Goal: Task Accomplishment & Management: Complete application form

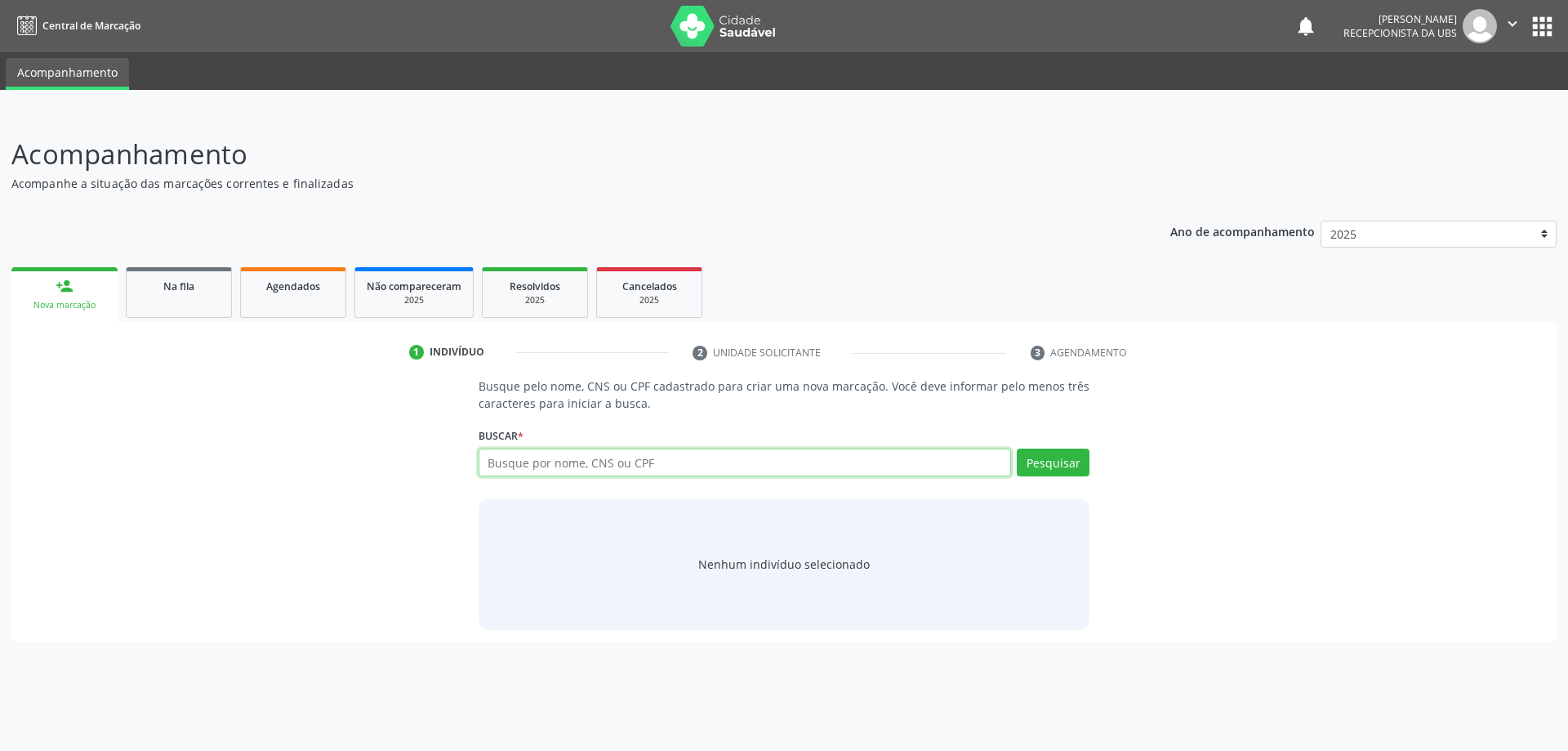
click at [520, 458] on input "text" at bounding box center [745, 462] width 533 height 28
type input "34522459858"
click at [1046, 463] on button "Pesquisar" at bounding box center [1053, 462] width 73 height 28
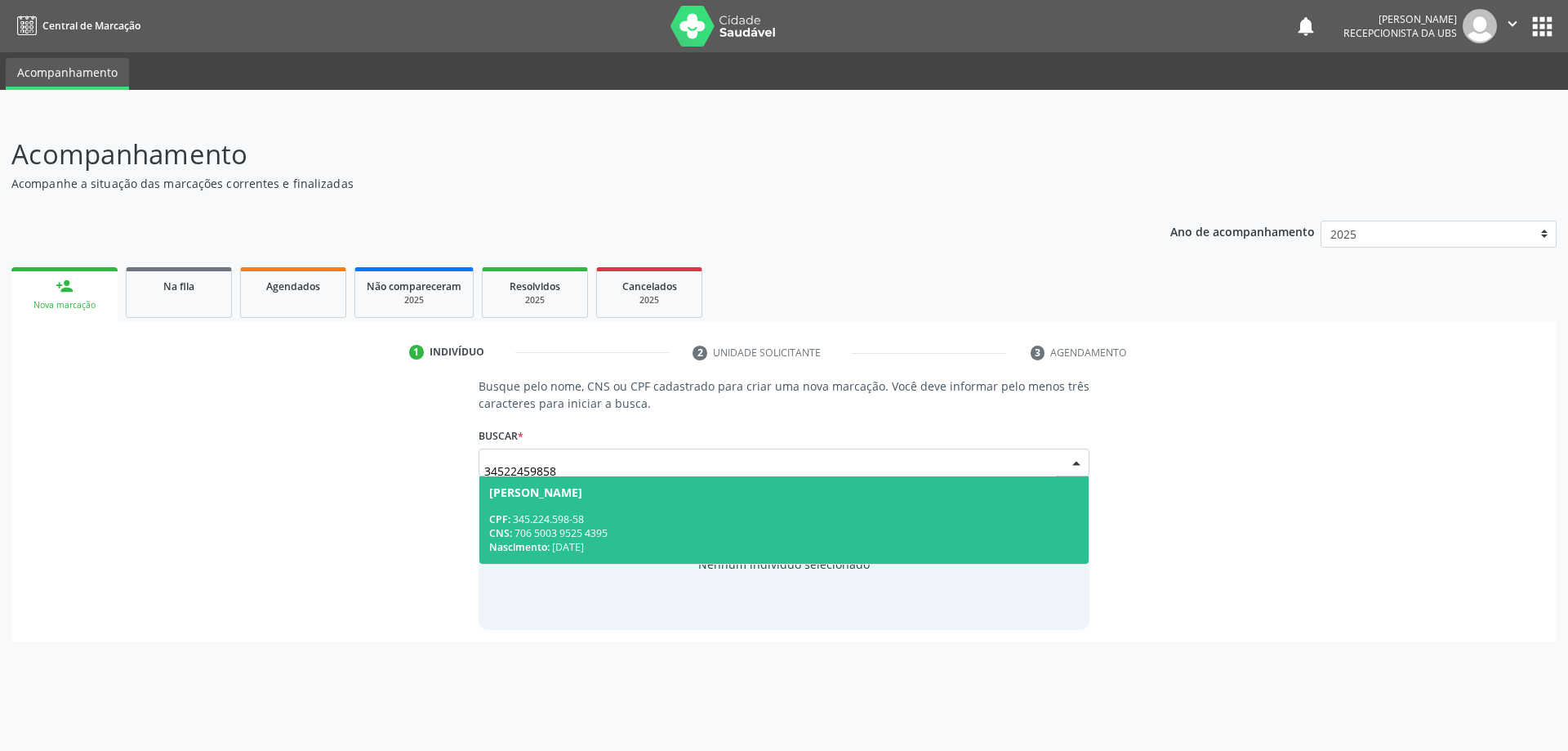
click at [797, 509] on span "[PERSON_NAME] CPF: 345.224.598-58 CNS: 706 5003 9525 4395 Nascimento: [DATE]" at bounding box center [784, 520] width 610 height 87
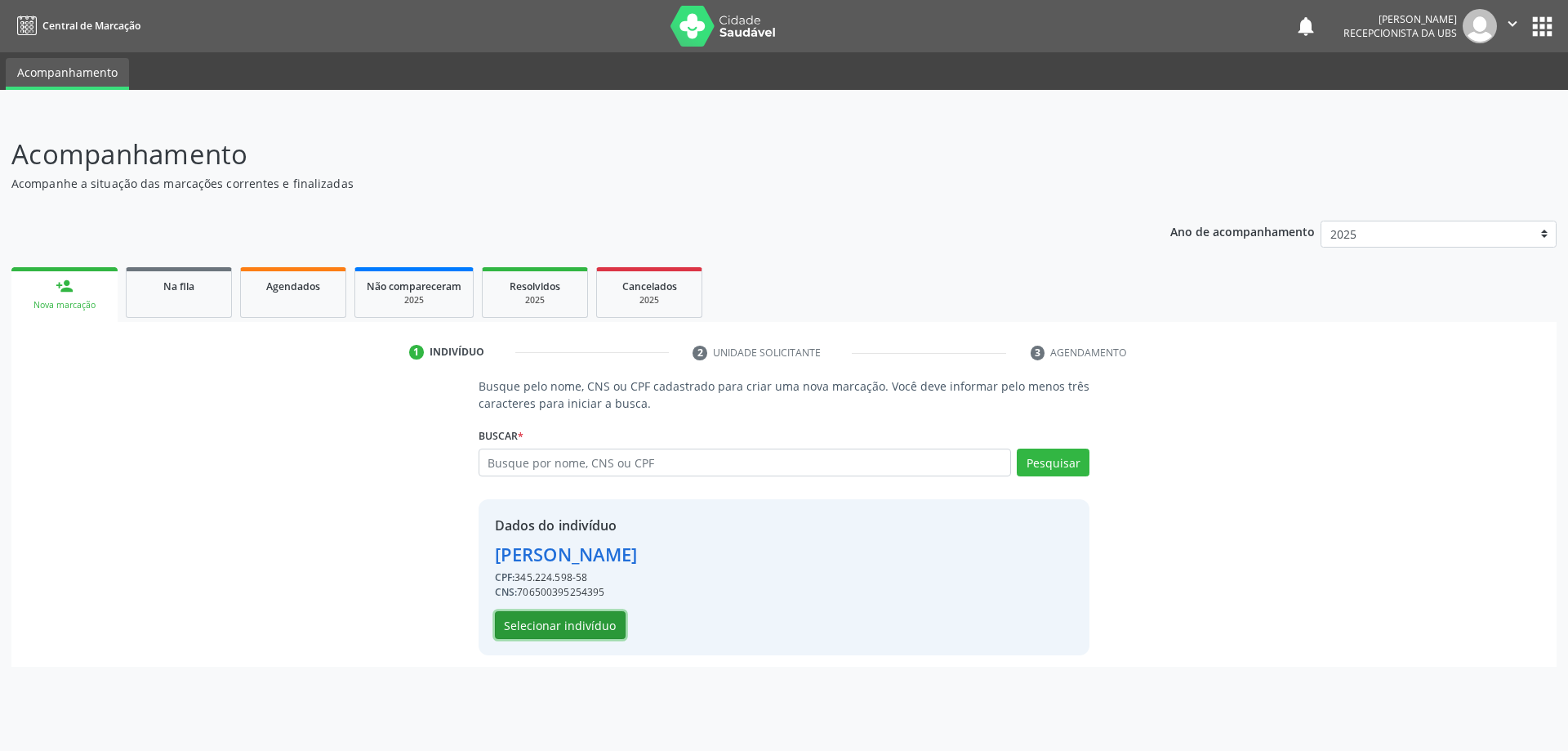
click at [544, 622] on button "Selecionar indivíduo" at bounding box center [561, 624] width 131 height 28
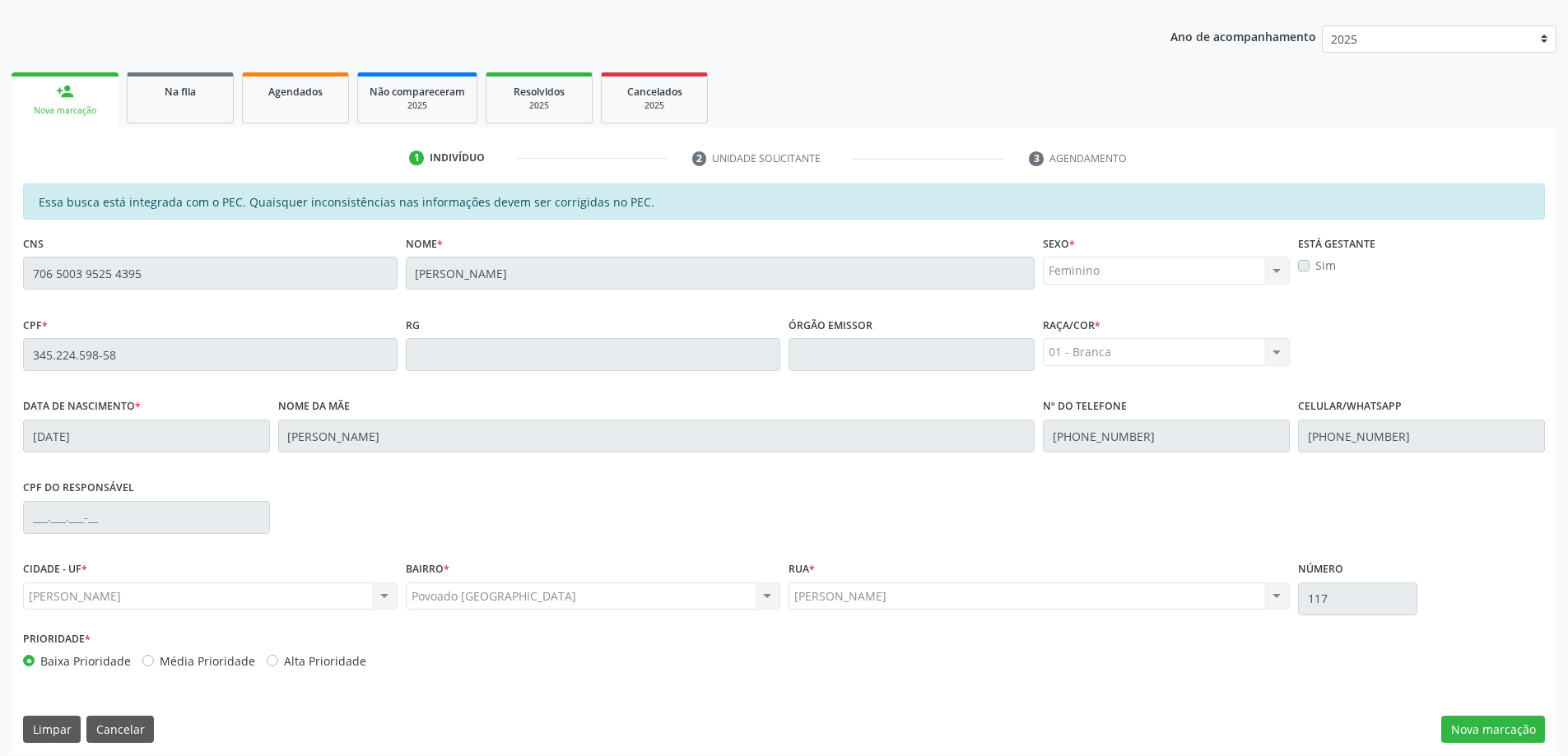
scroll to position [206, 0]
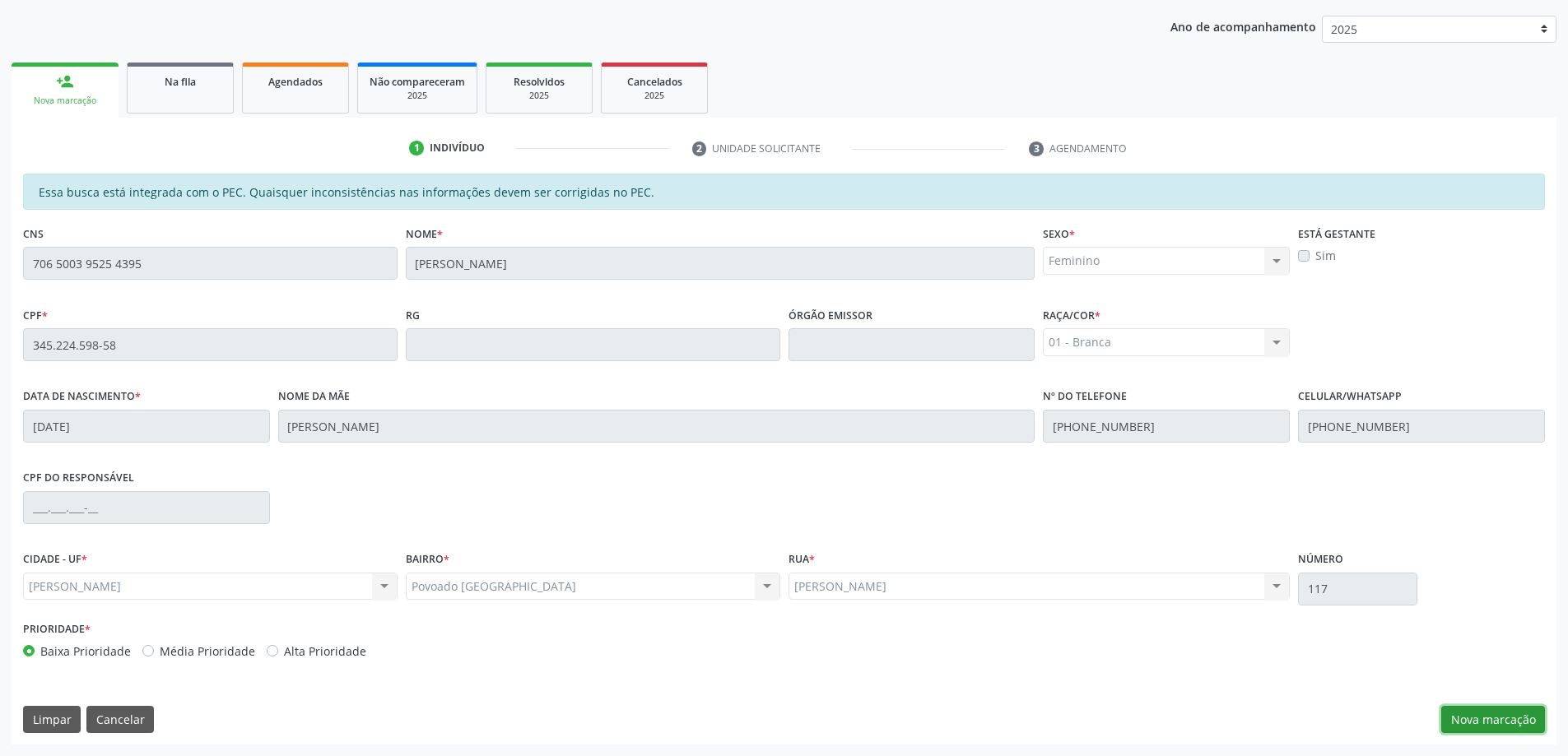
click at [1496, 718] on button "Nova marcação" at bounding box center [1492, 719] width 104 height 28
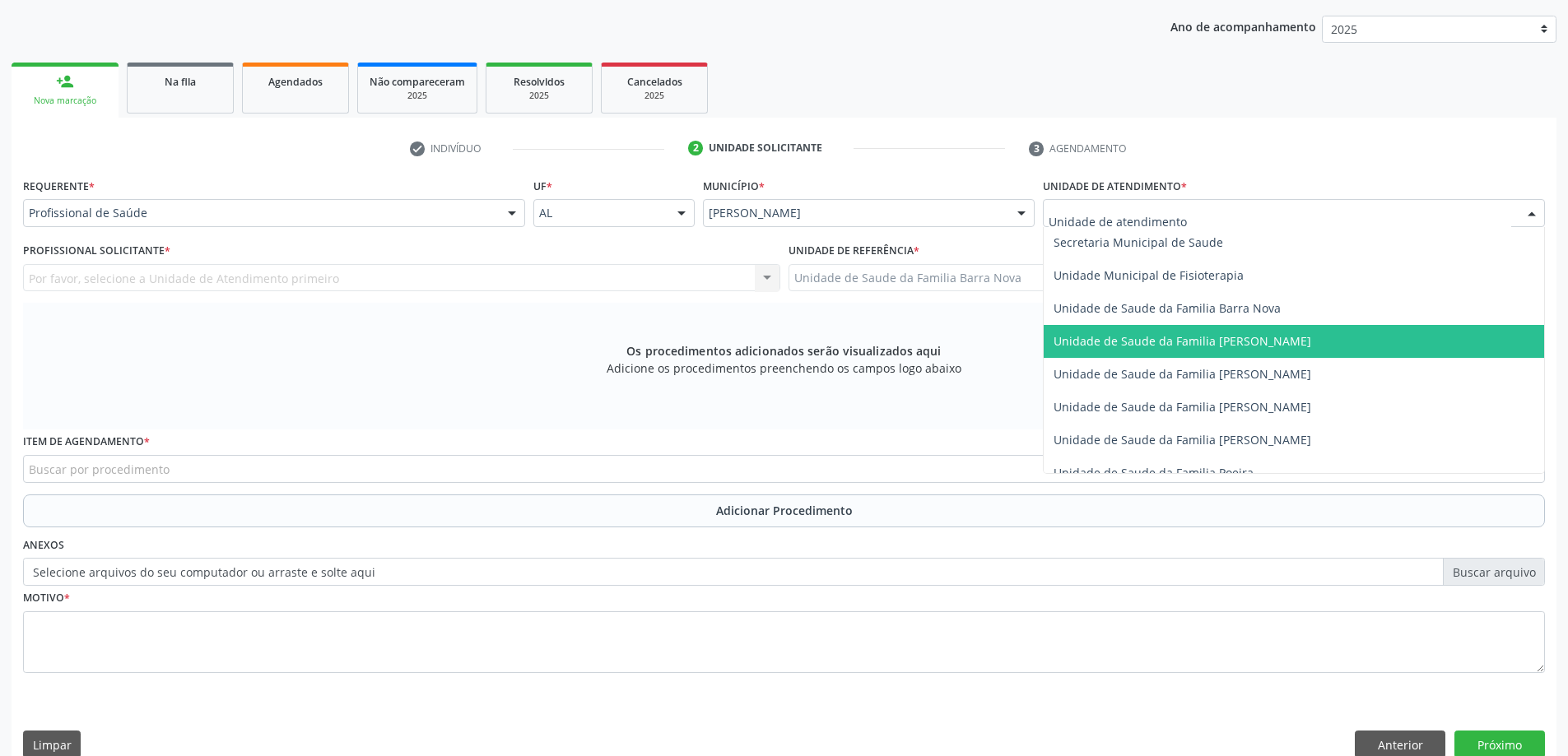
scroll to position [822, 0]
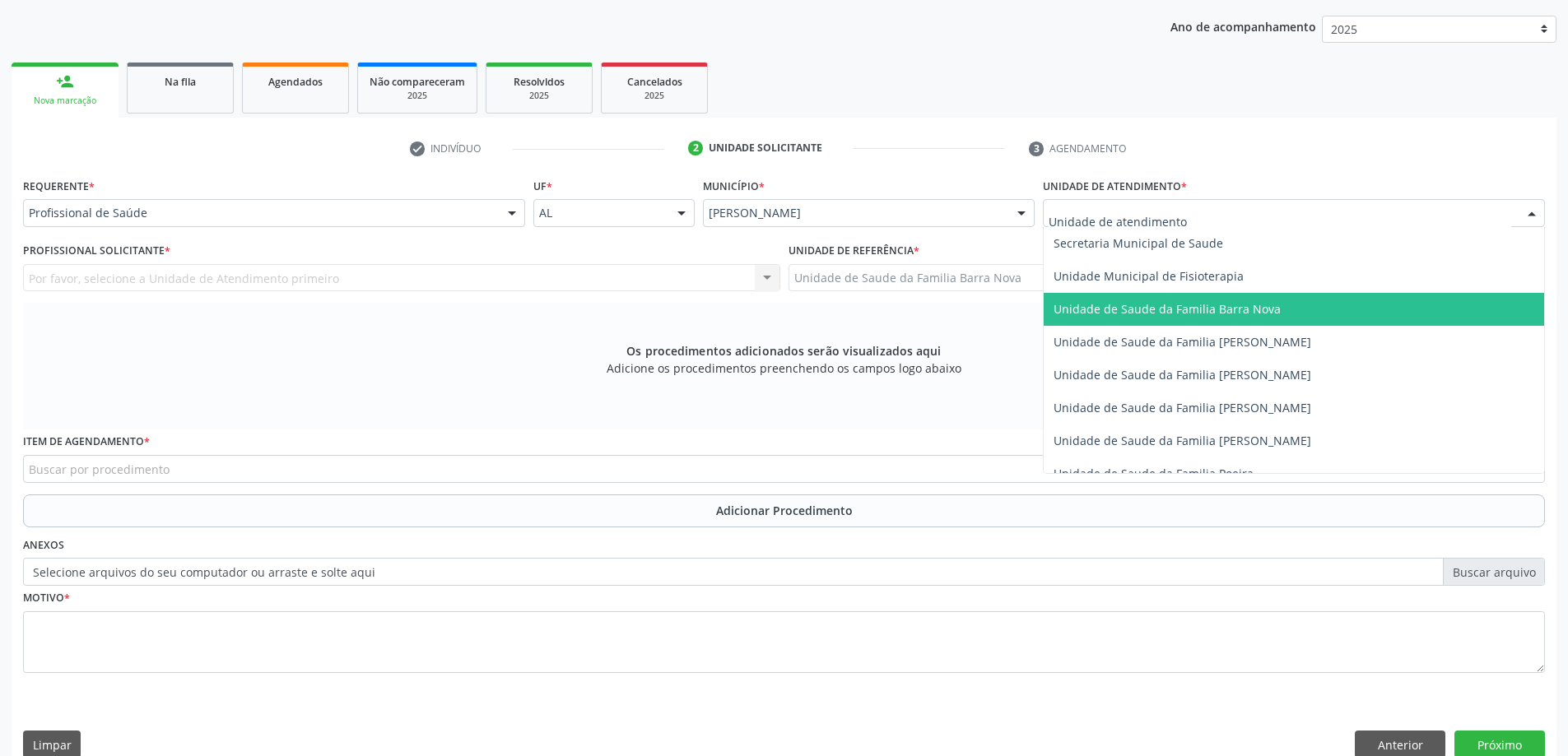
click at [1236, 306] on span "Unidade de Saude da Familia Barra Nova" at bounding box center [1167, 308] width 227 height 16
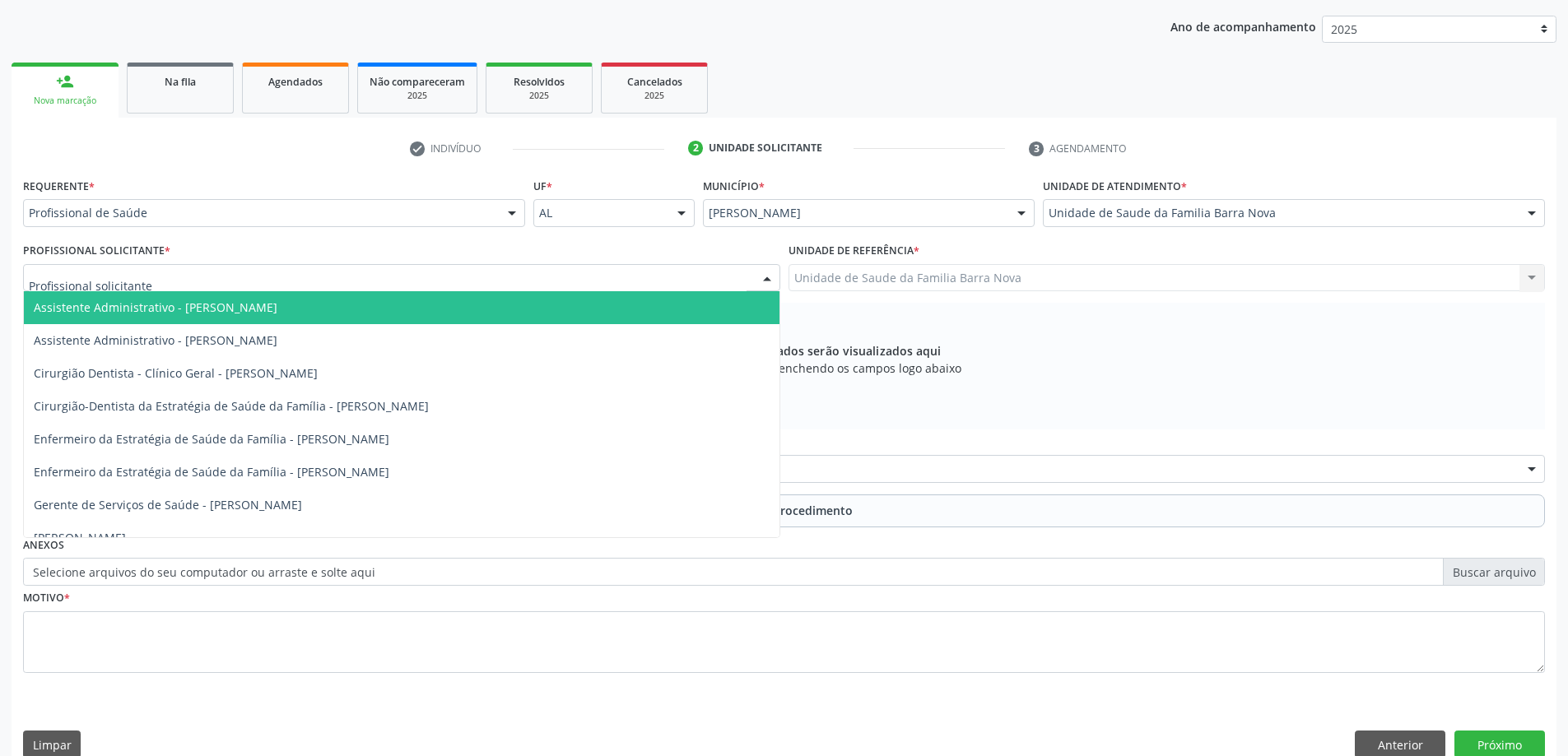
click at [284, 277] on div at bounding box center [402, 278] width 757 height 28
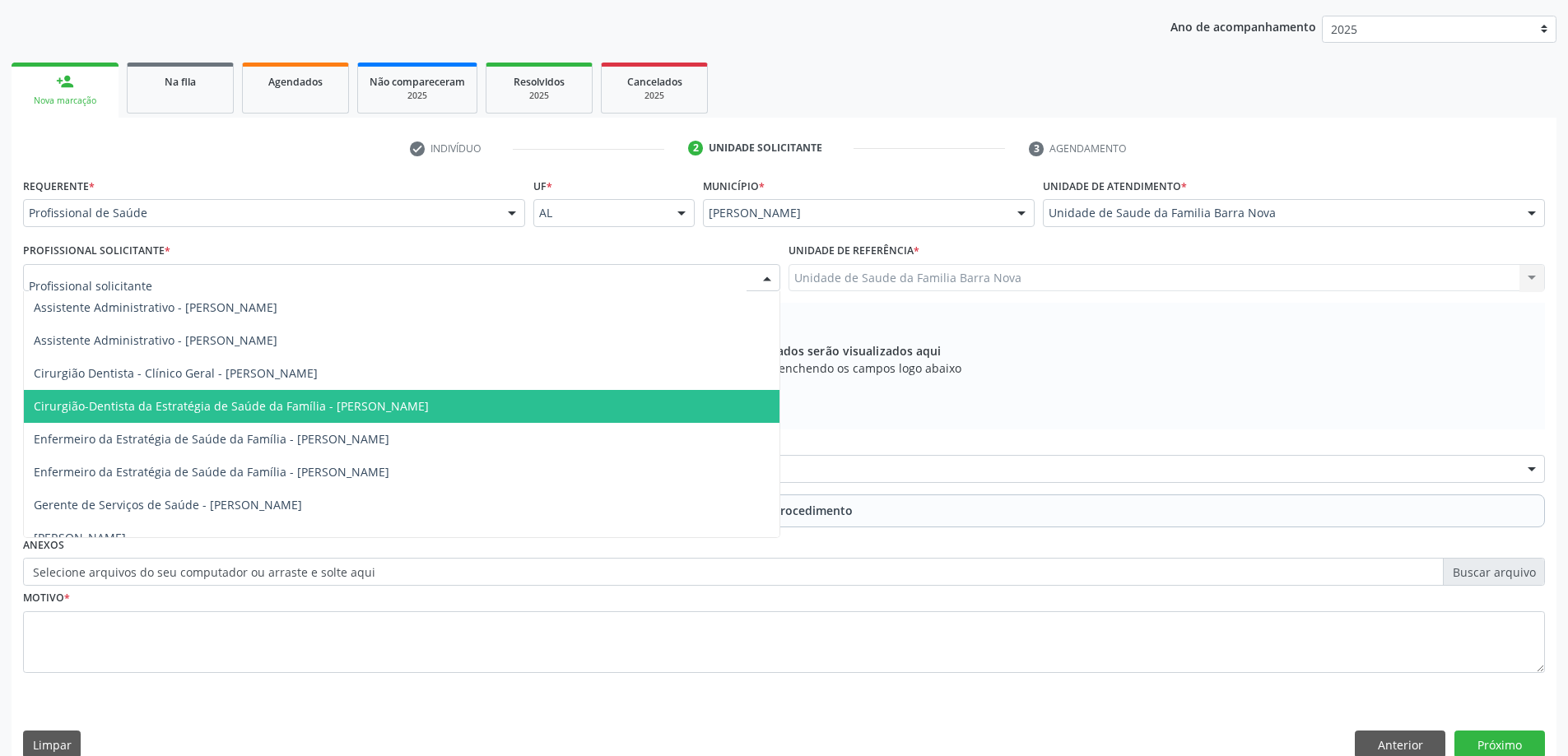
click at [326, 413] on span "Cirurgião-Dentista da Estratégia de Saúde da Família - [PERSON_NAME]" at bounding box center [231, 405] width 395 height 16
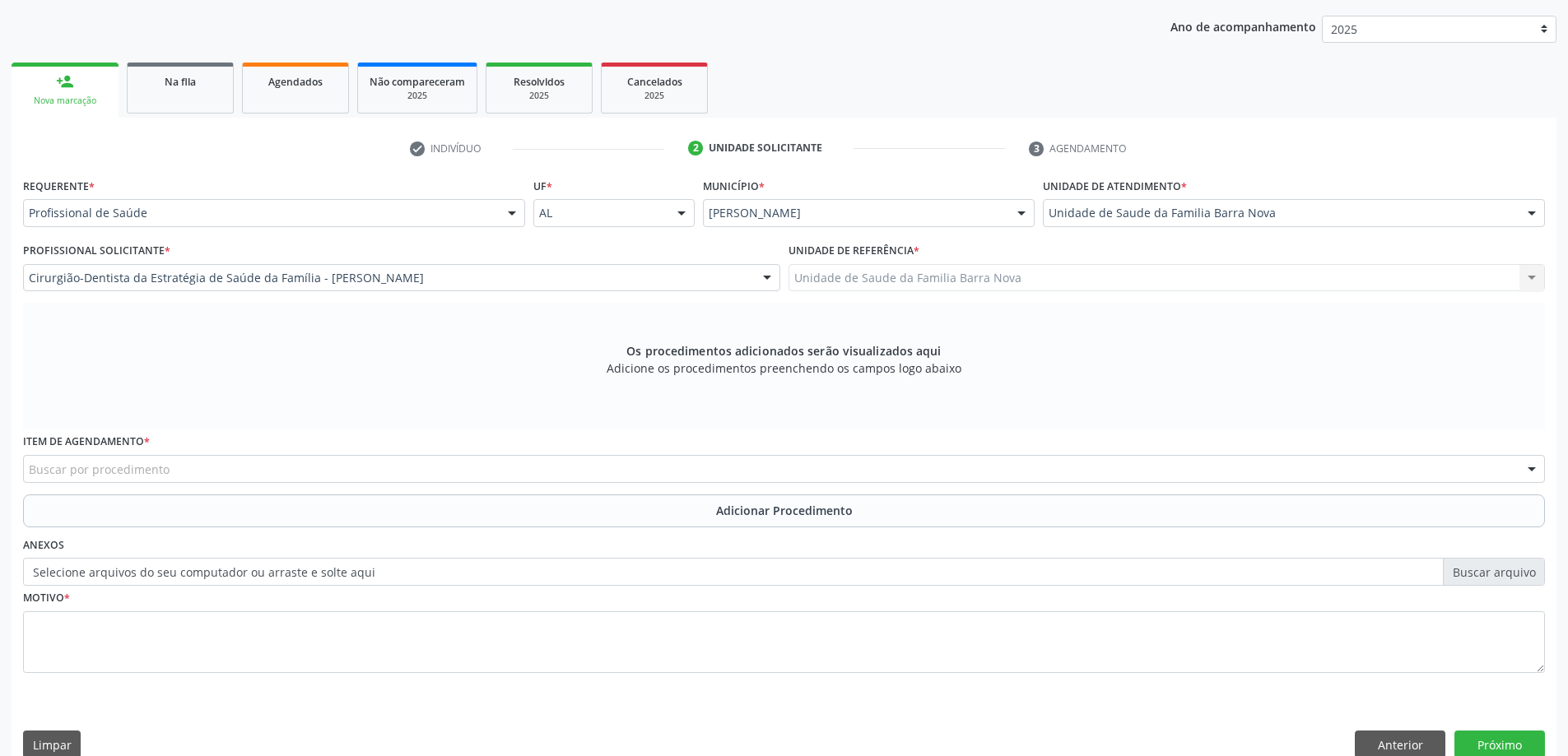
click at [491, 468] on div "Buscar por procedimento" at bounding box center [783, 468] width 1521 height 28
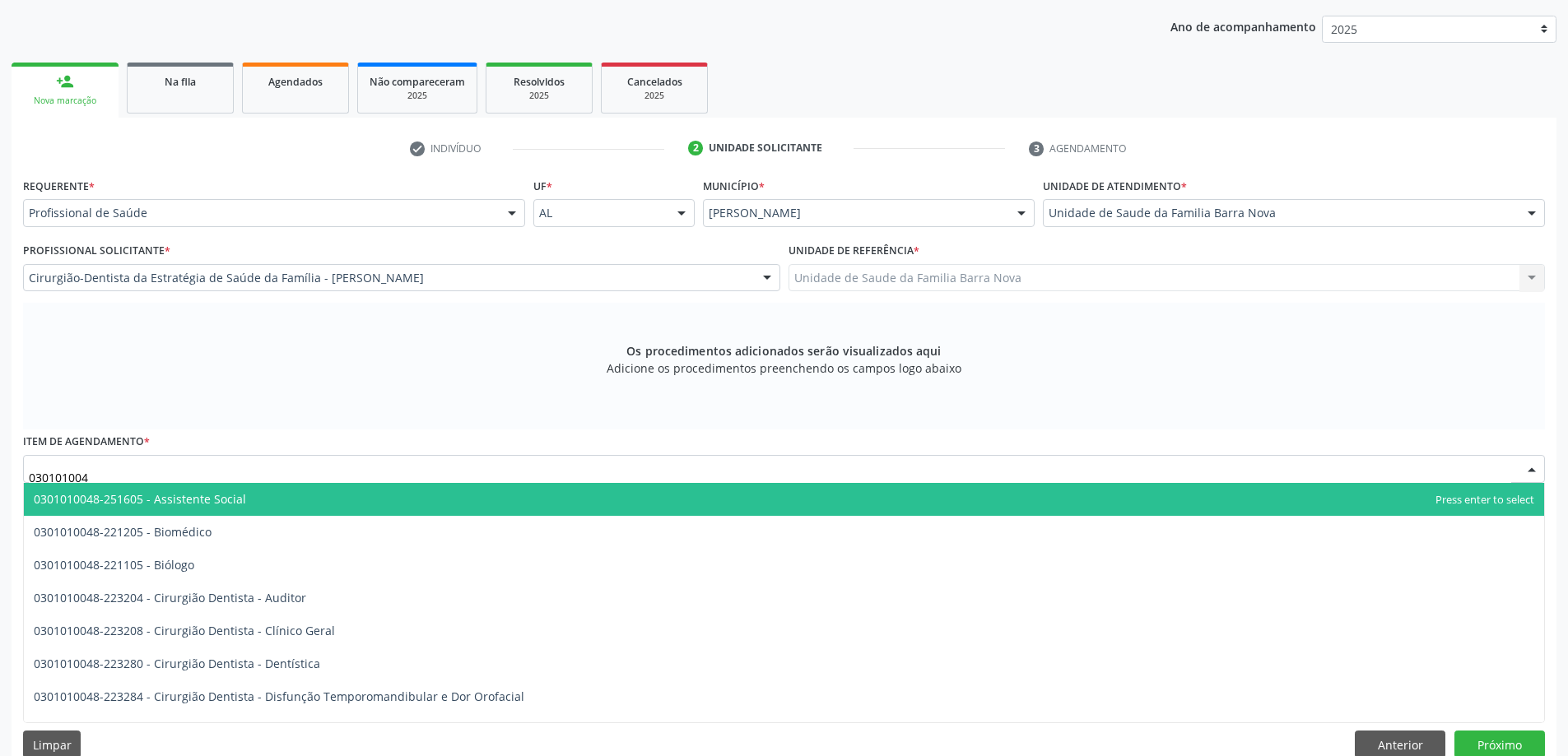
type input "0301010048"
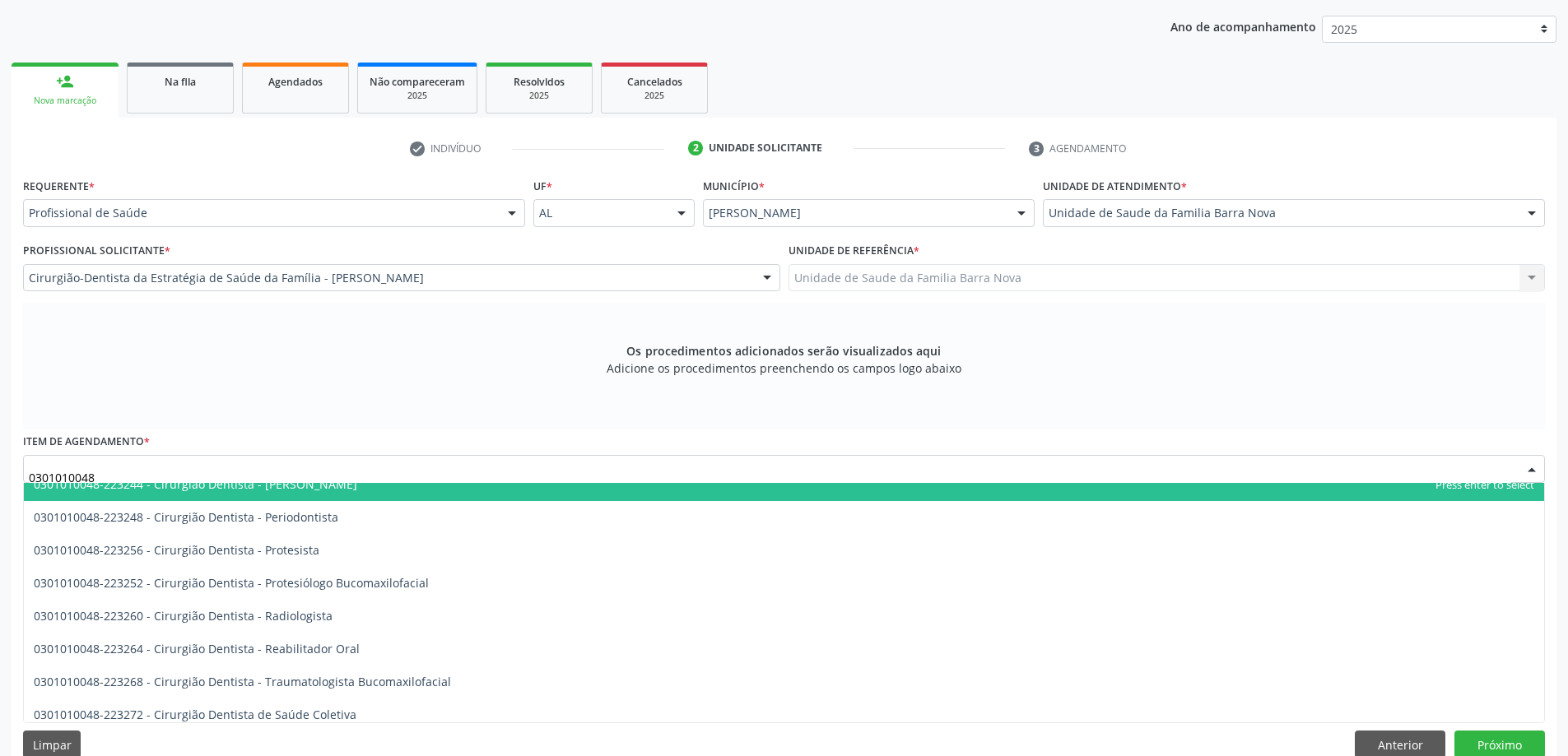
scroll to position [575, 0]
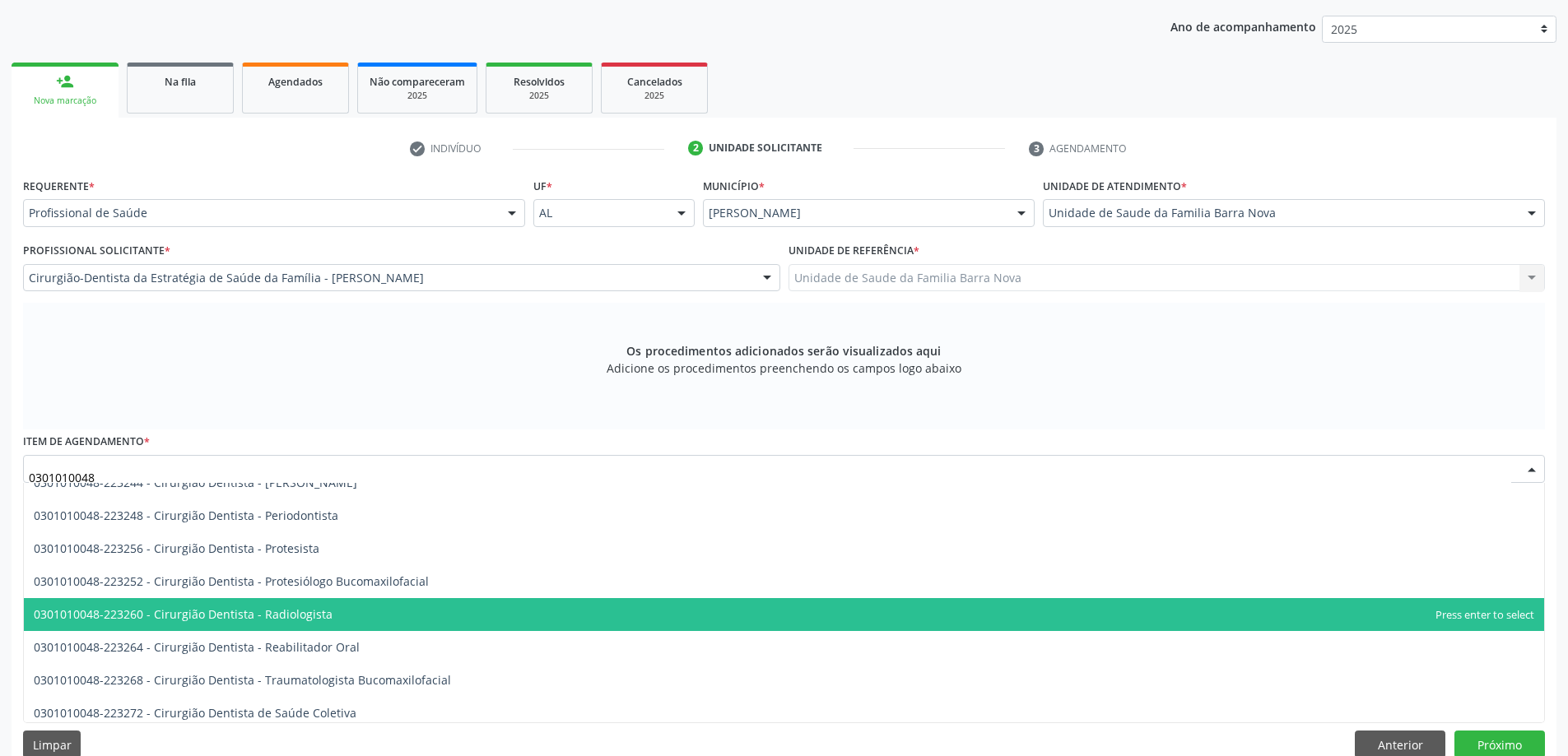
click at [410, 612] on span "0301010048-223260 - Cirurgião Dentista - Radiologista" at bounding box center [784, 614] width 1520 height 33
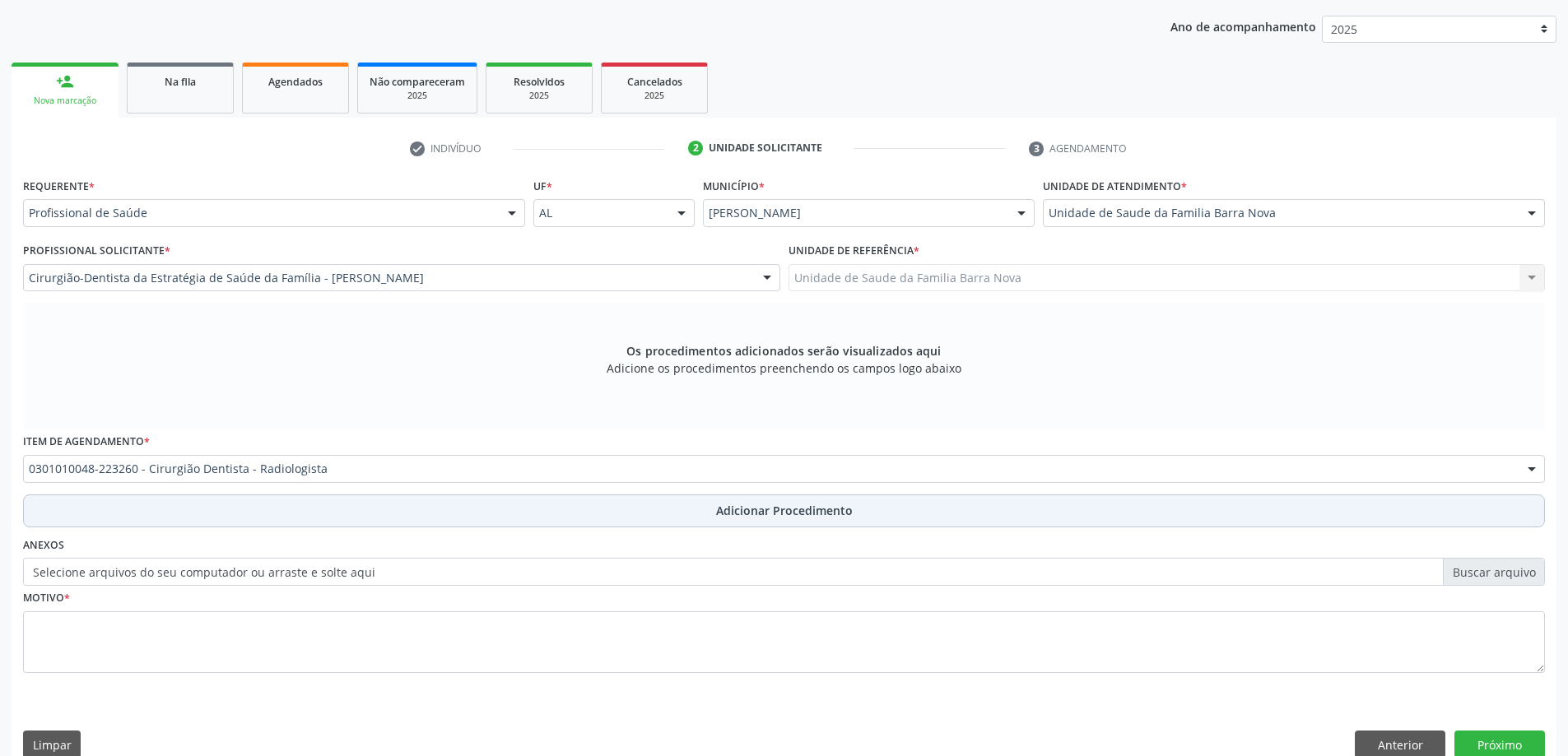
click at [756, 513] on span "Adicionar Procedimento" at bounding box center [784, 509] width 137 height 17
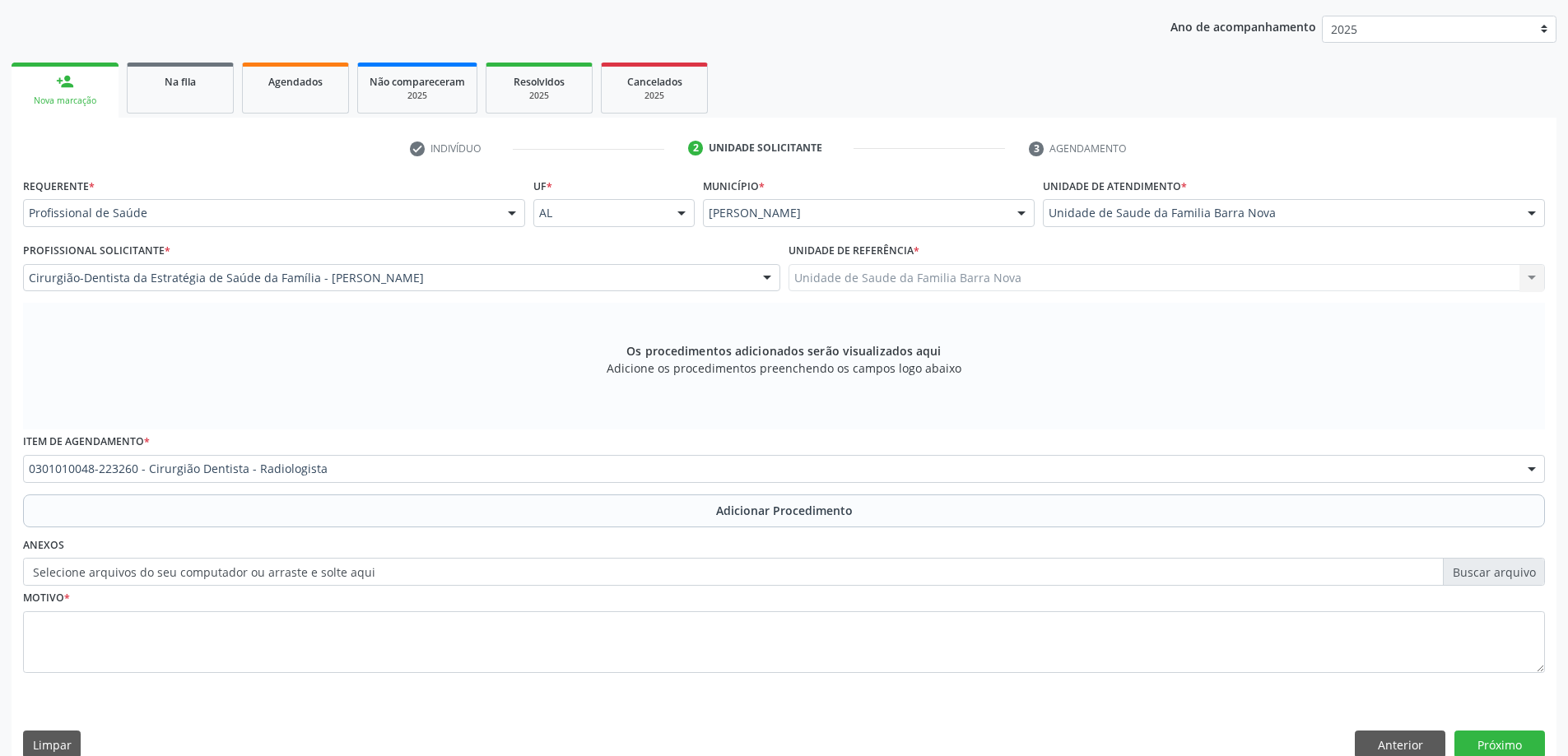
scroll to position [170, 0]
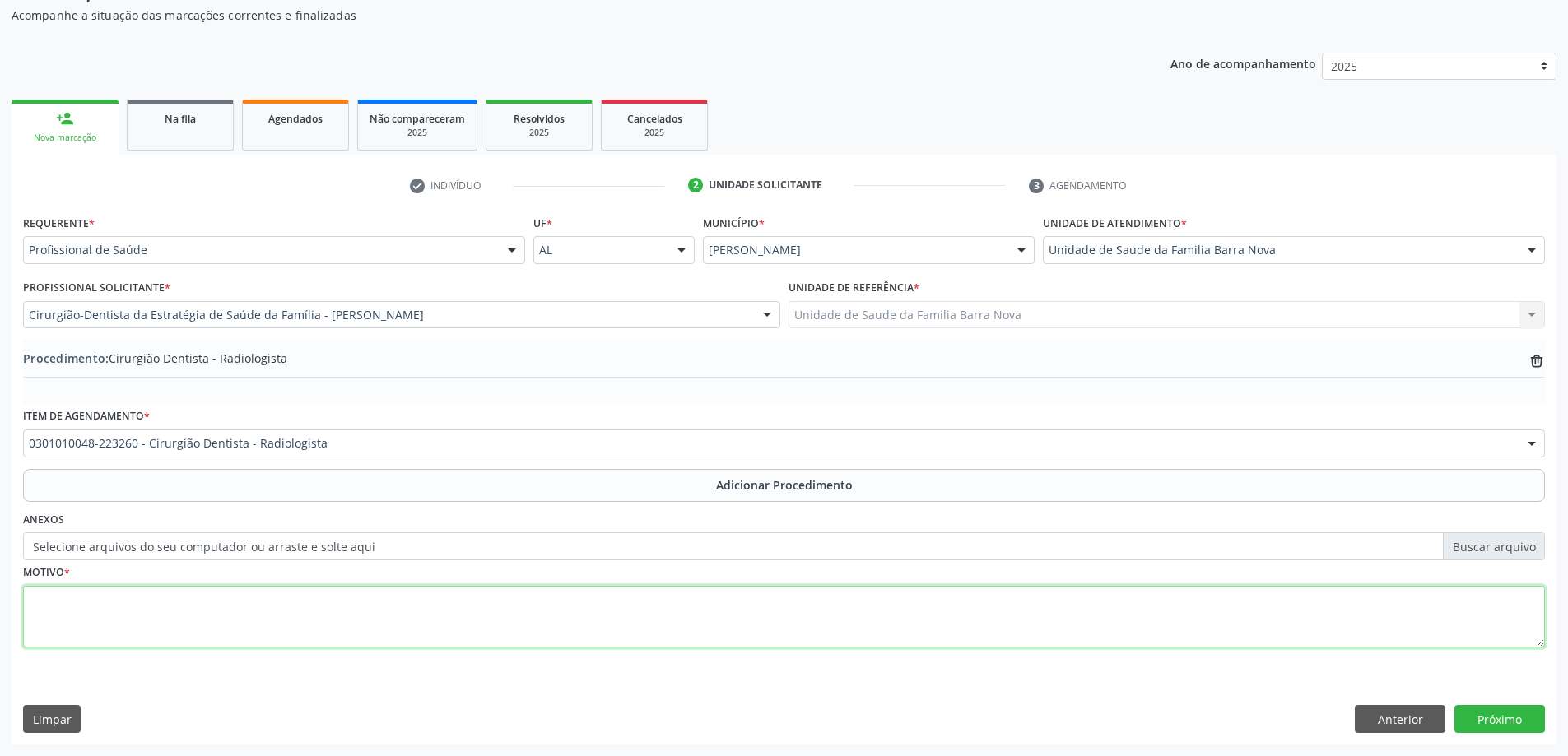
click at [317, 596] on textarea at bounding box center [783, 617] width 1521 height 62
type textarea "r"
click at [61, 597] on textarea "Raio xperispical" at bounding box center [783, 617] width 1521 height 62
click at [67, 597] on textarea "Raio xperispical" at bounding box center [783, 617] width 1521 height 62
click at [168, 613] on textarea "Raio x perispical" at bounding box center [783, 617] width 1521 height 62
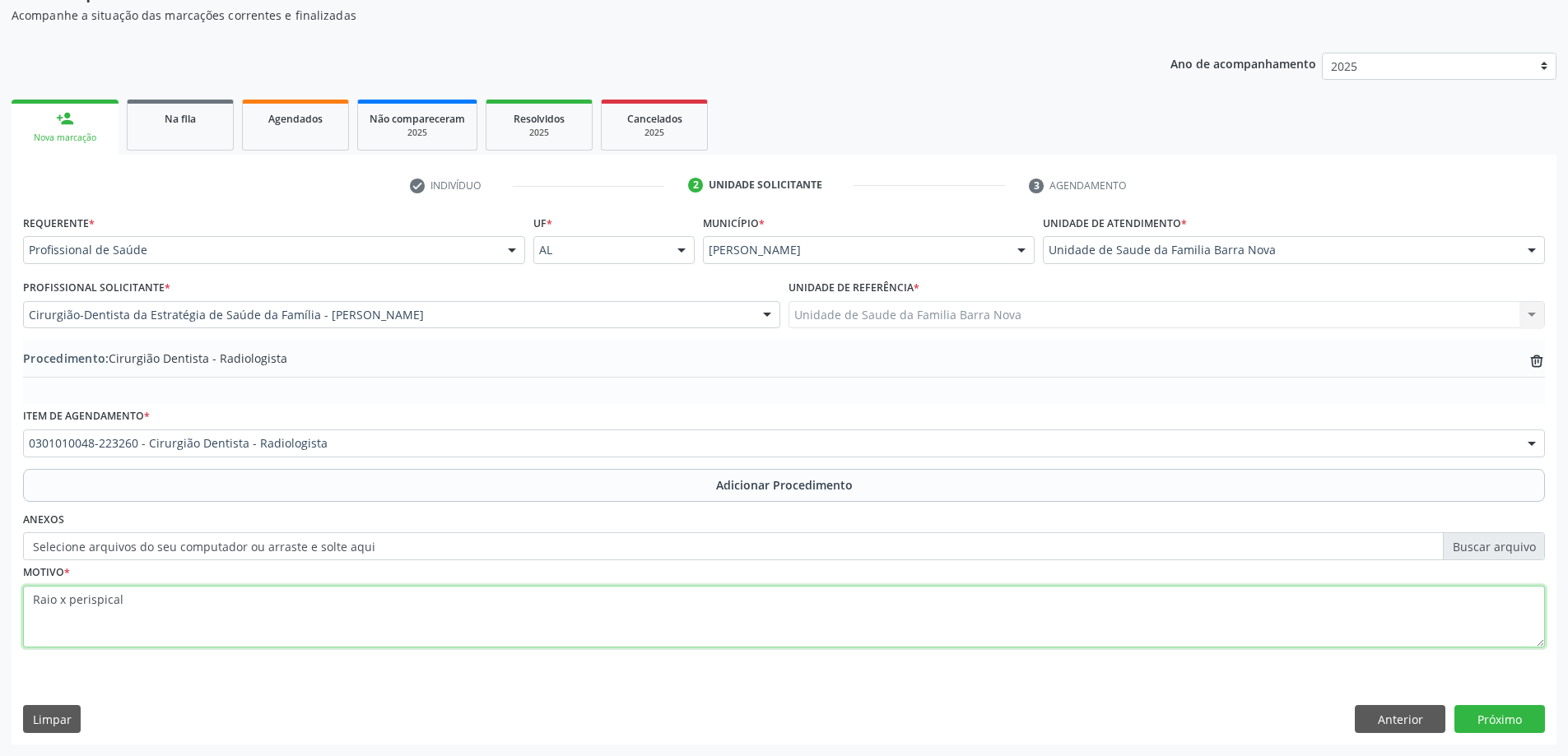
click at [95, 597] on textarea "Raio x perispical" at bounding box center [783, 617] width 1521 height 62
click at [182, 590] on textarea "Raio x periapical" at bounding box center [783, 617] width 1521 height 62
type textarea "Raio x periapical do 38, 14 e 15."
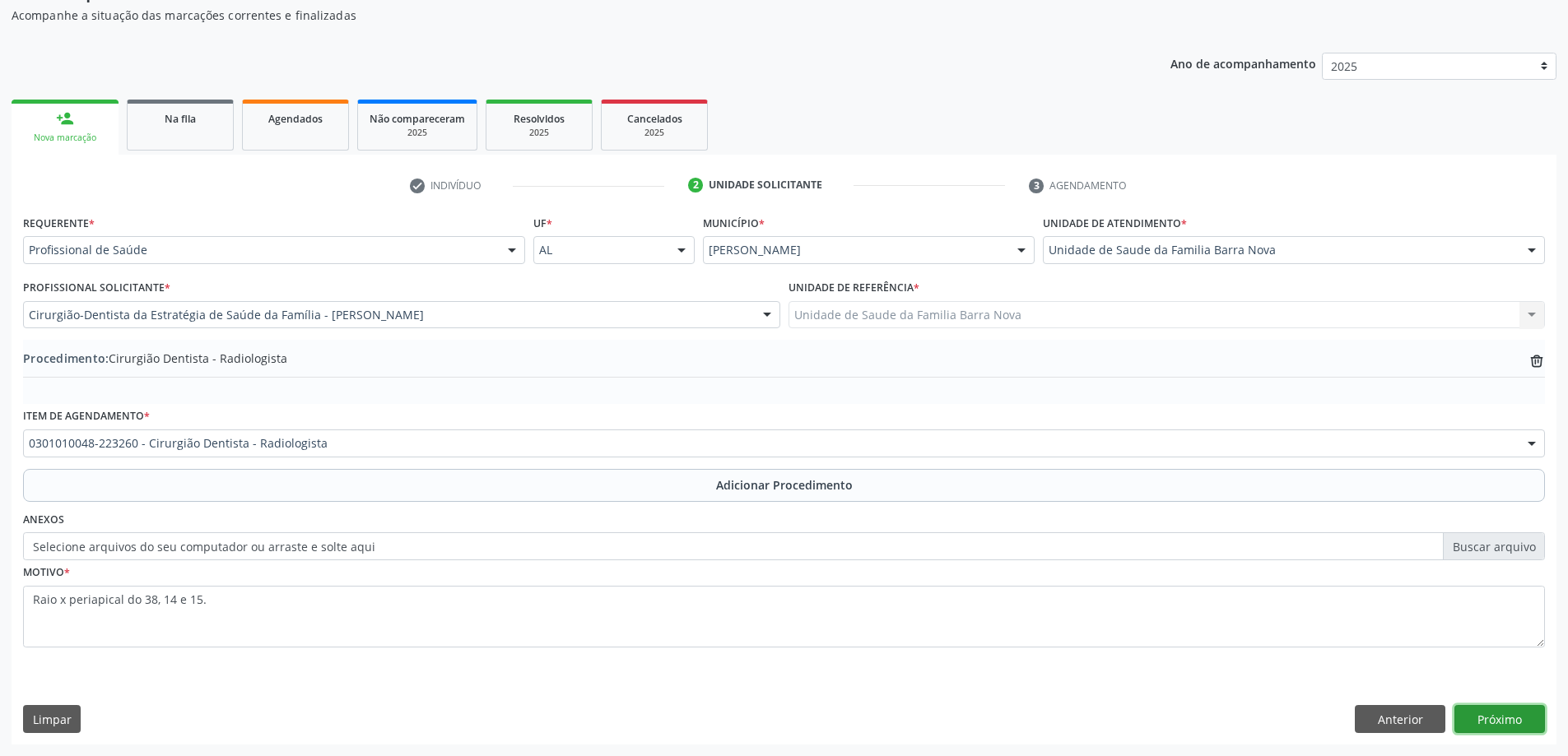
click at [1513, 716] on button "Próximo" at bounding box center [1499, 718] width 91 height 28
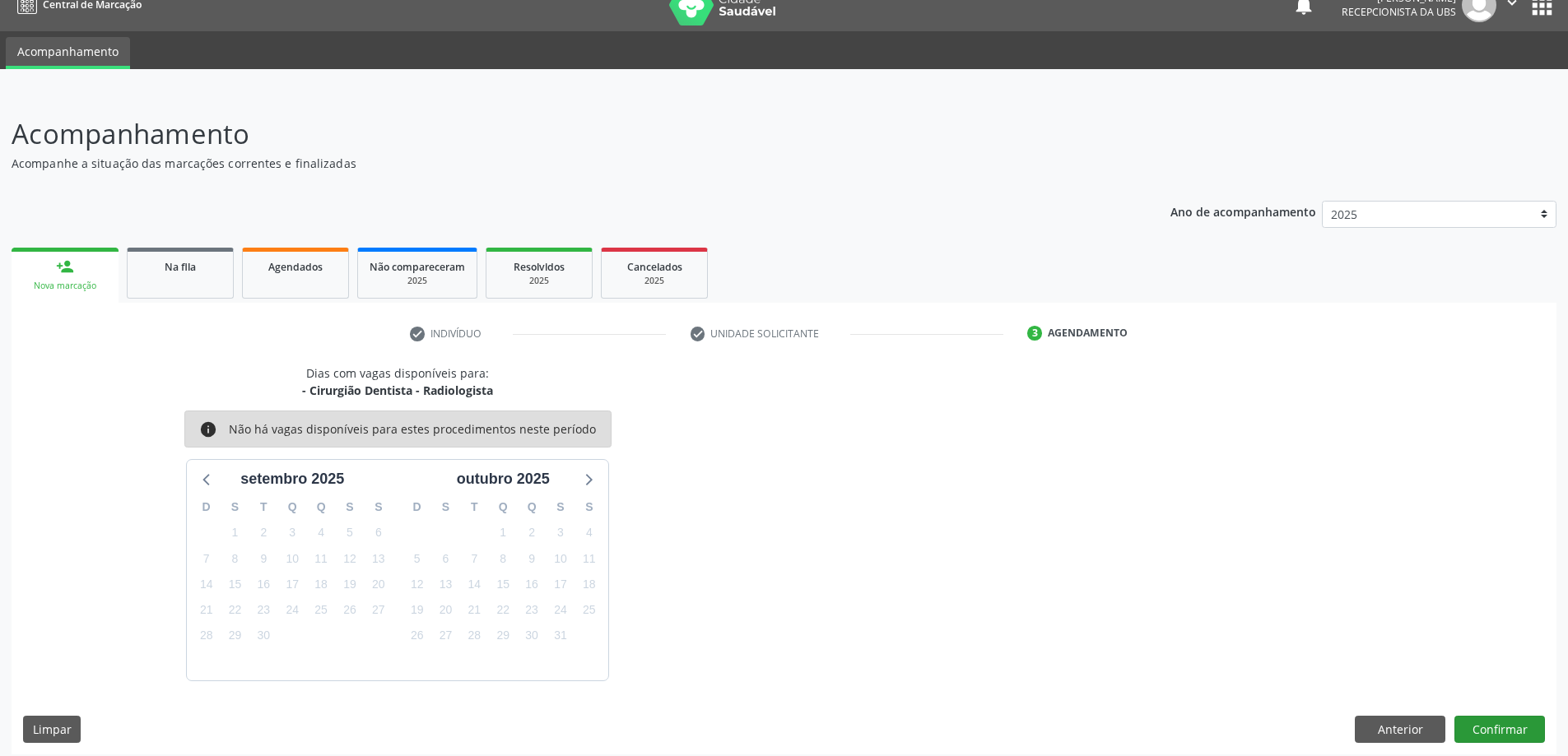
scroll to position [31, 0]
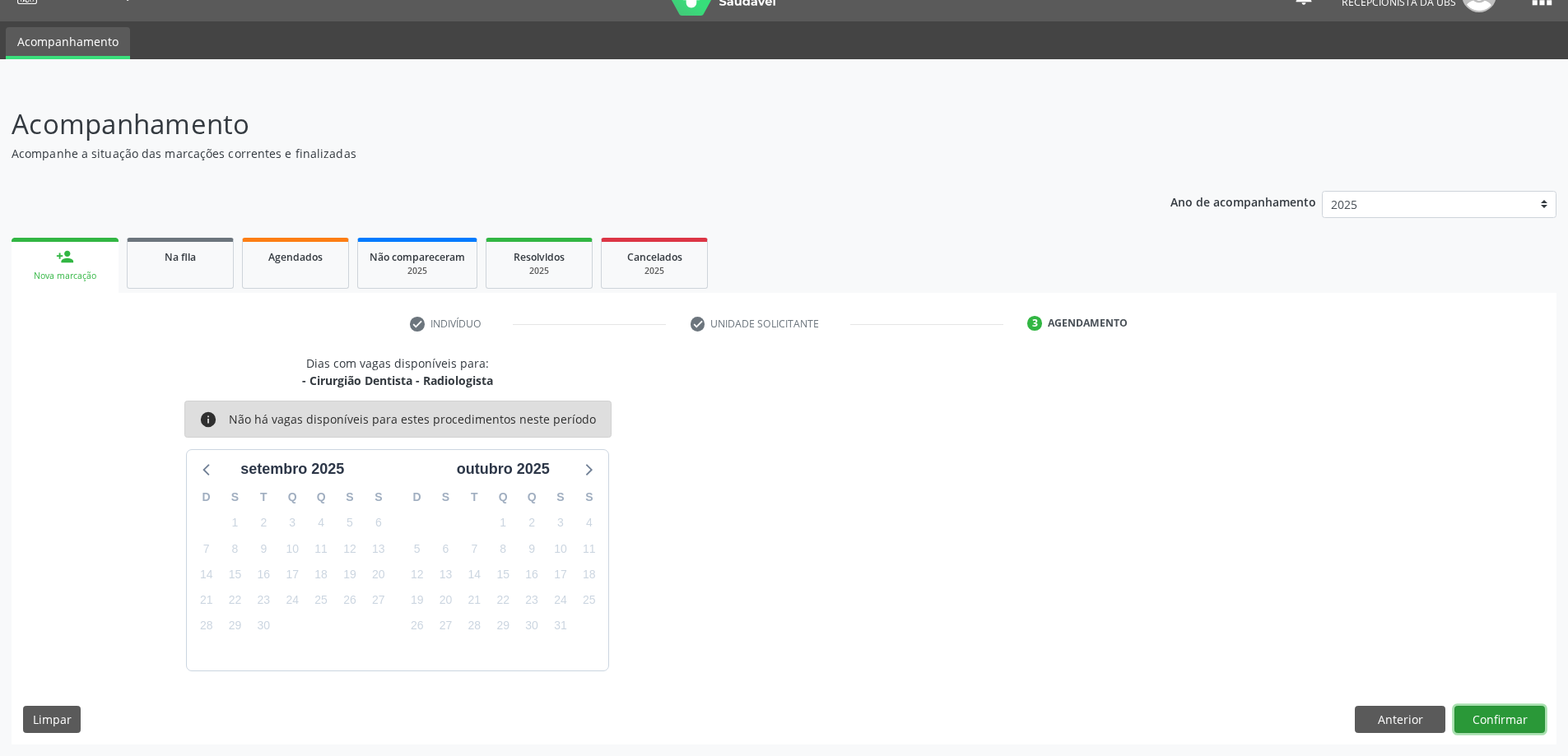
click at [1490, 717] on button "Confirmar" at bounding box center [1499, 719] width 91 height 28
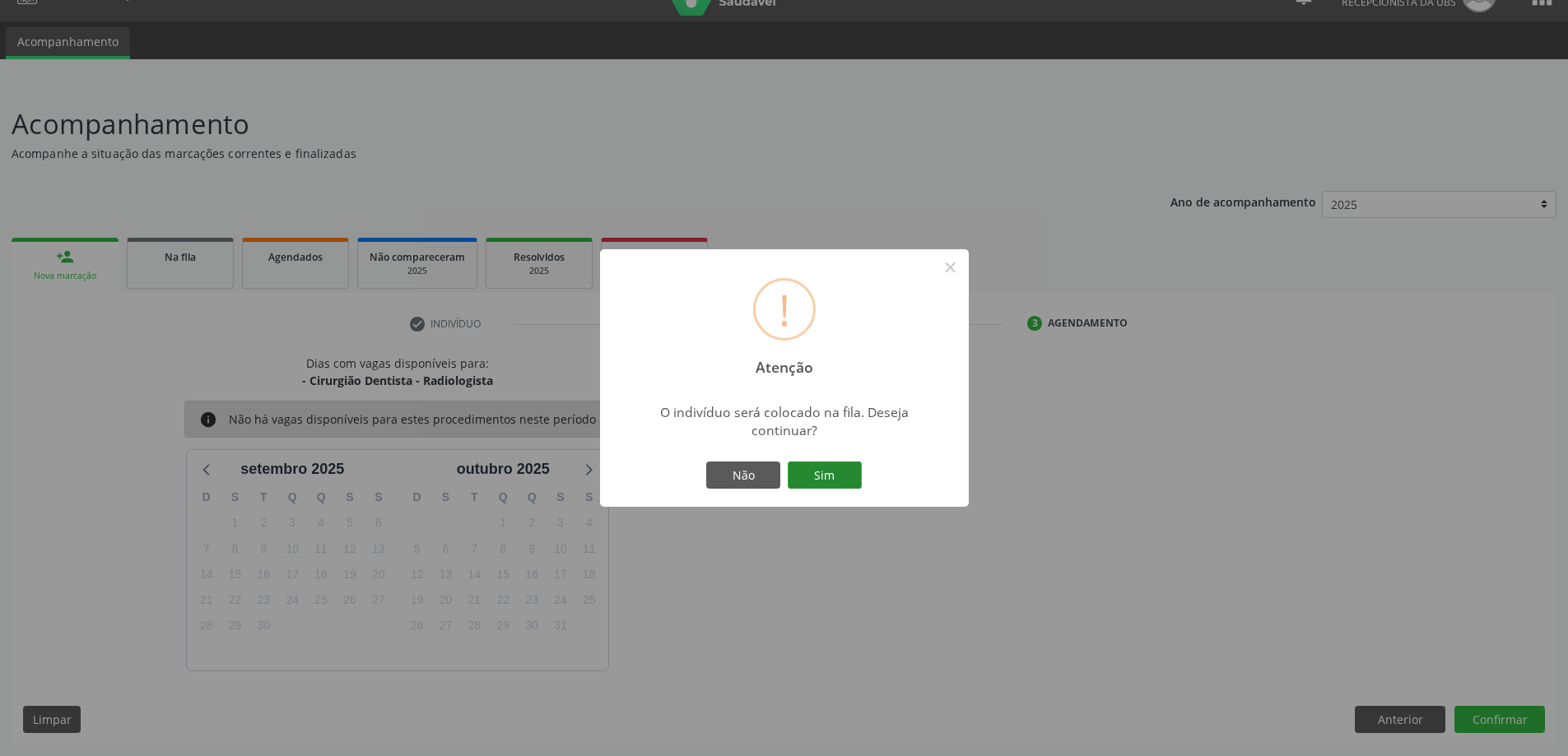
click at [835, 477] on button "Sim" at bounding box center [824, 475] width 74 height 28
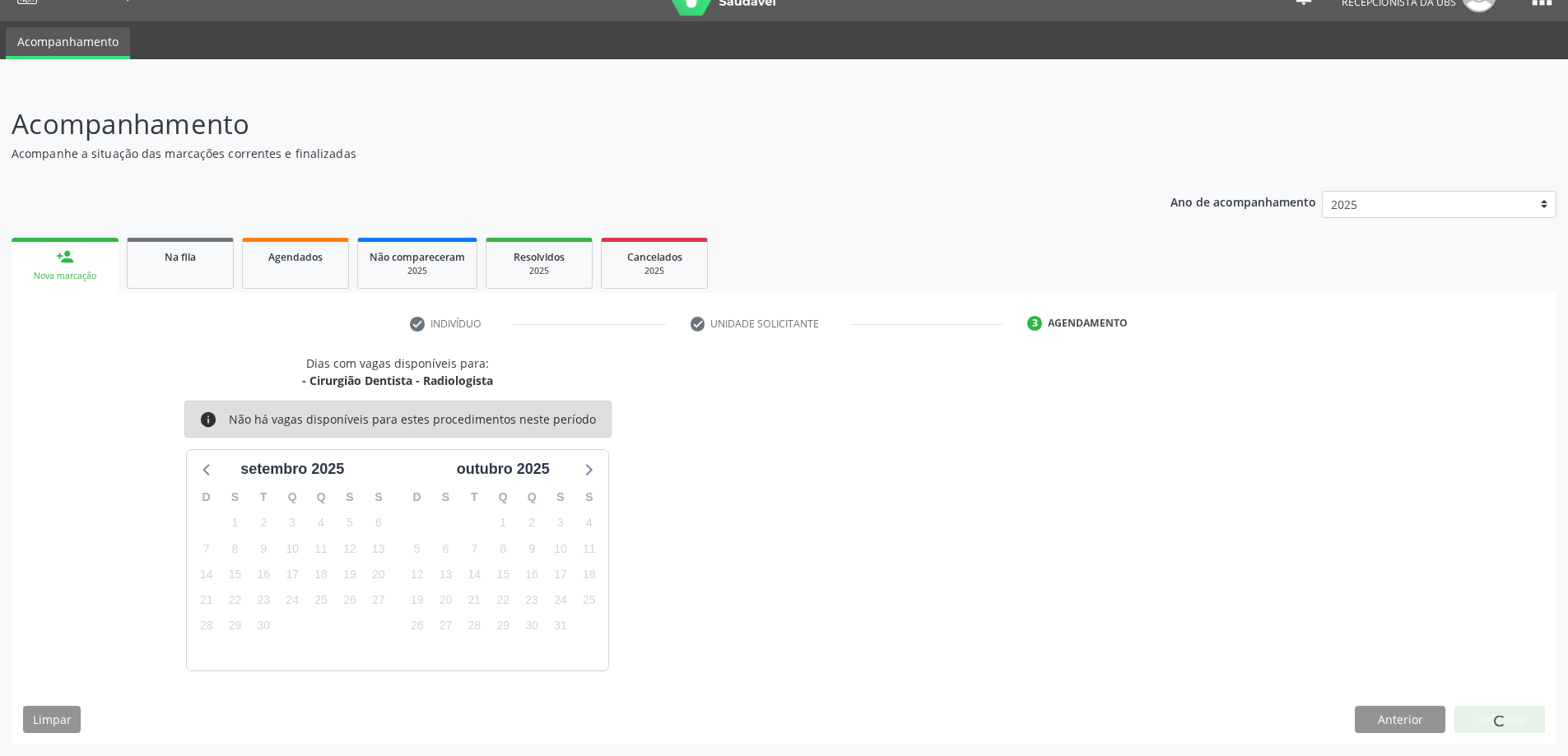
scroll to position [0, 0]
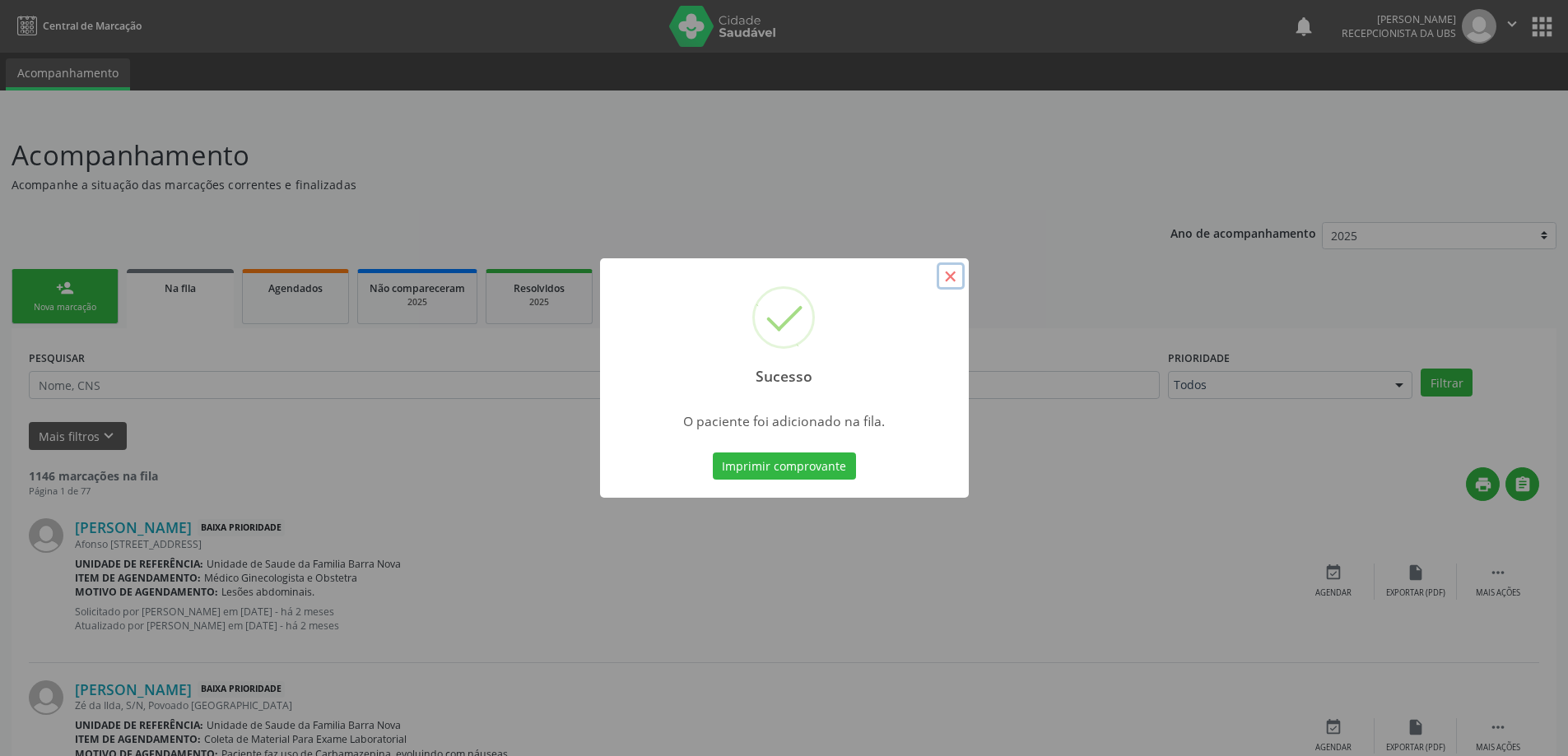
click at [948, 274] on button "×" at bounding box center [950, 276] width 28 height 28
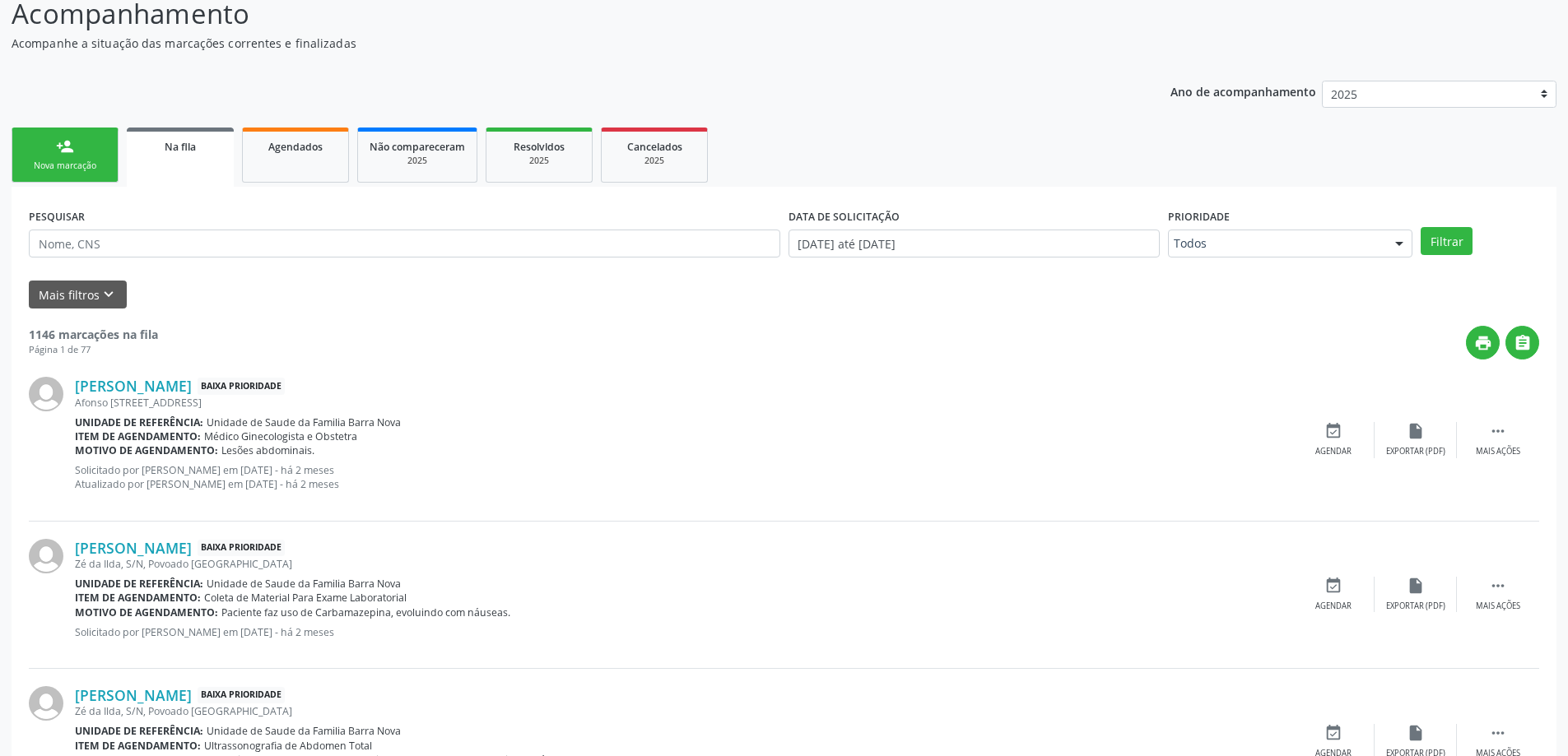
scroll to position [164, 0]
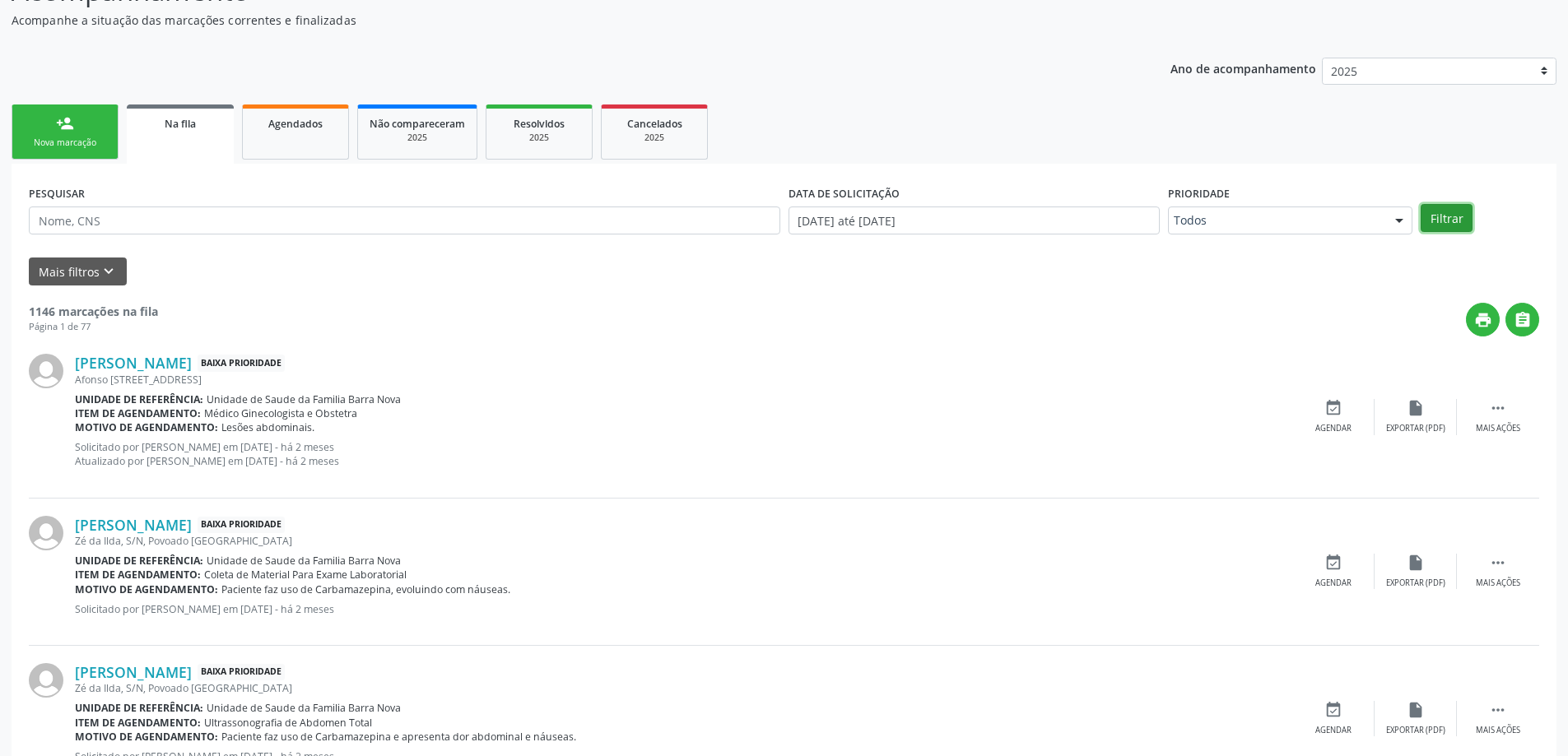
click at [1449, 217] on button "Filtrar" at bounding box center [1446, 218] width 52 height 28
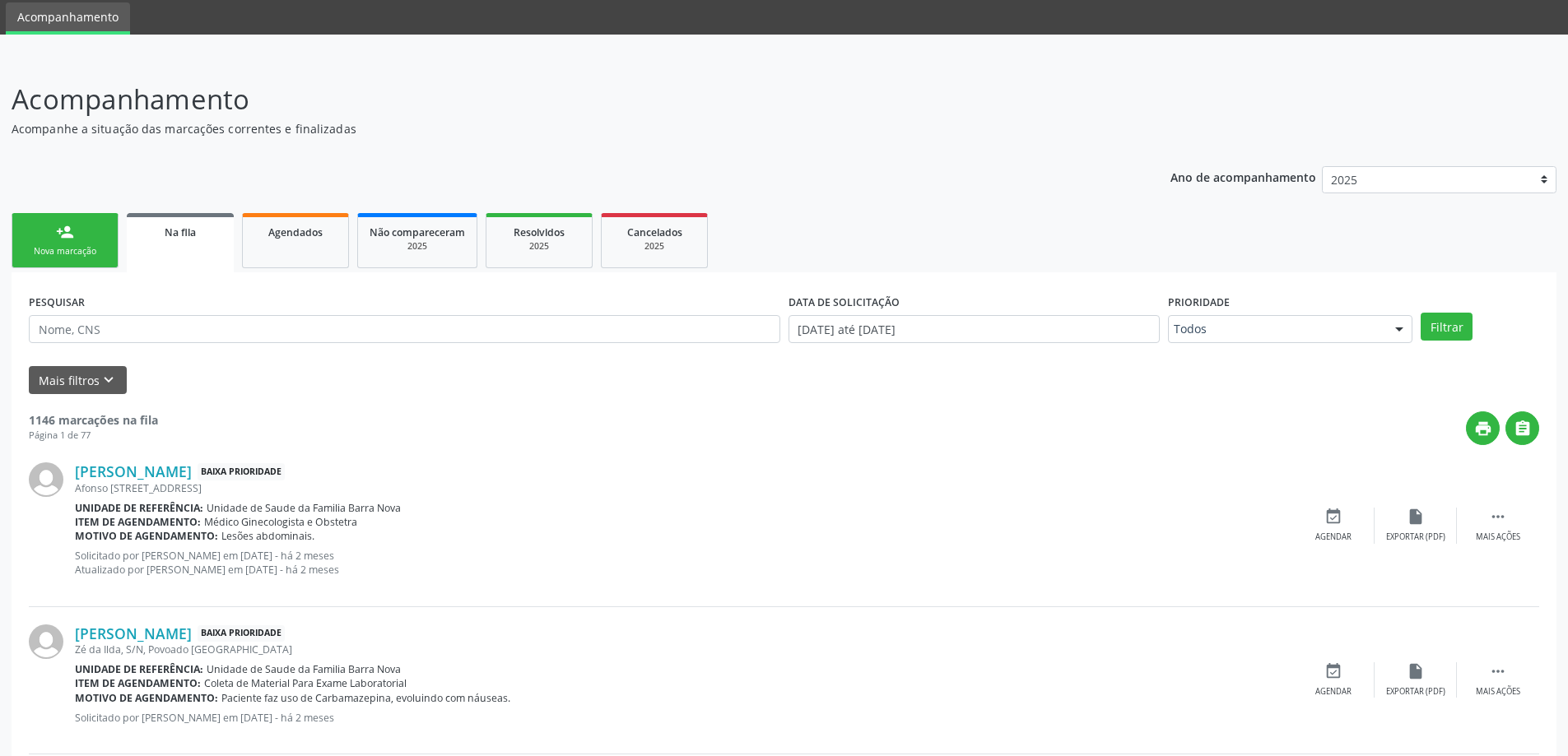
scroll to position [82, 0]
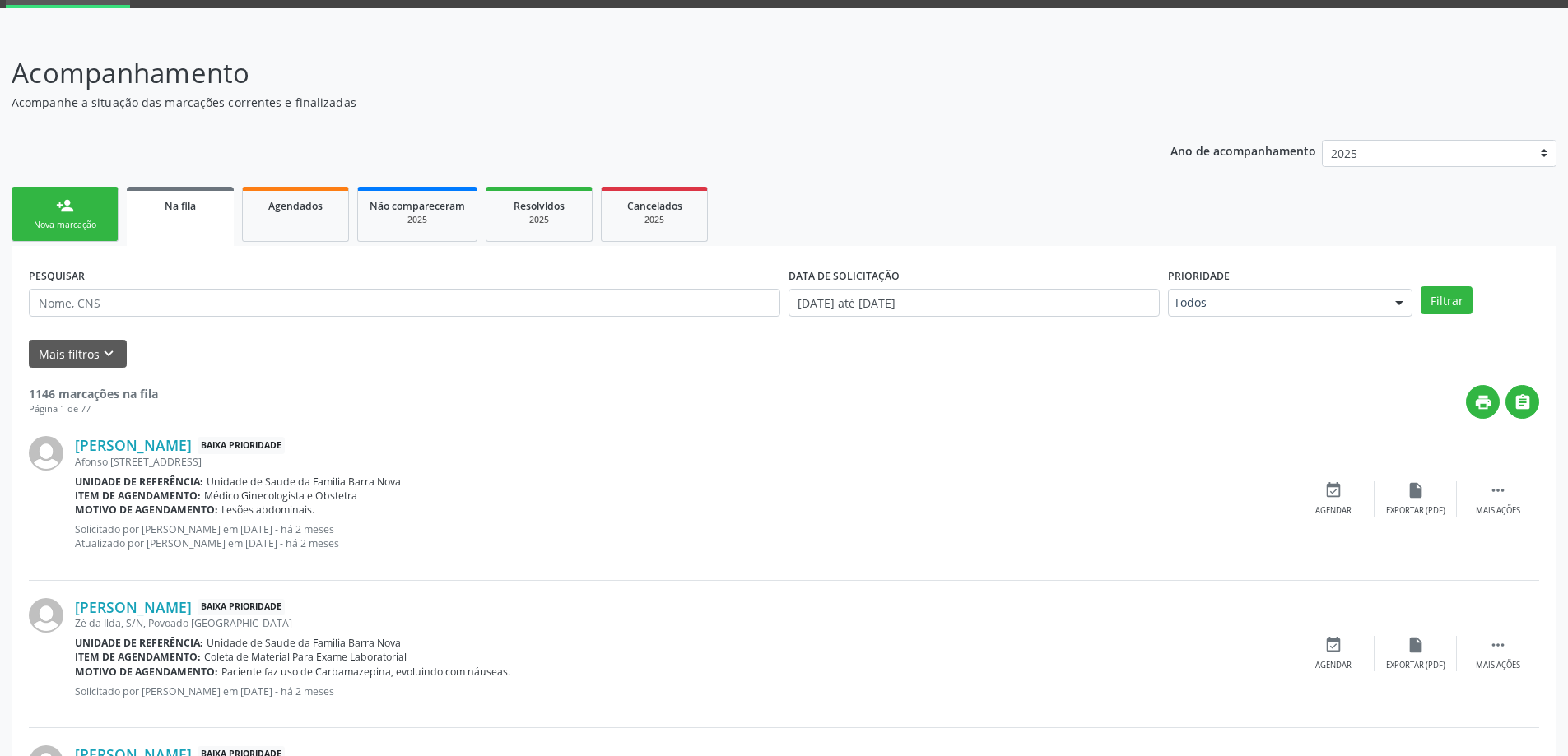
click at [1403, 303] on div at bounding box center [1398, 303] width 25 height 28
click at [1113, 350] on div "Mais filtros keyboard_arrow_down" at bounding box center [784, 354] width 1518 height 28
click at [357, 308] on input "text" at bounding box center [403, 302] width 751 height 28
click at [1458, 301] on button "Filtrar" at bounding box center [1446, 300] width 52 height 28
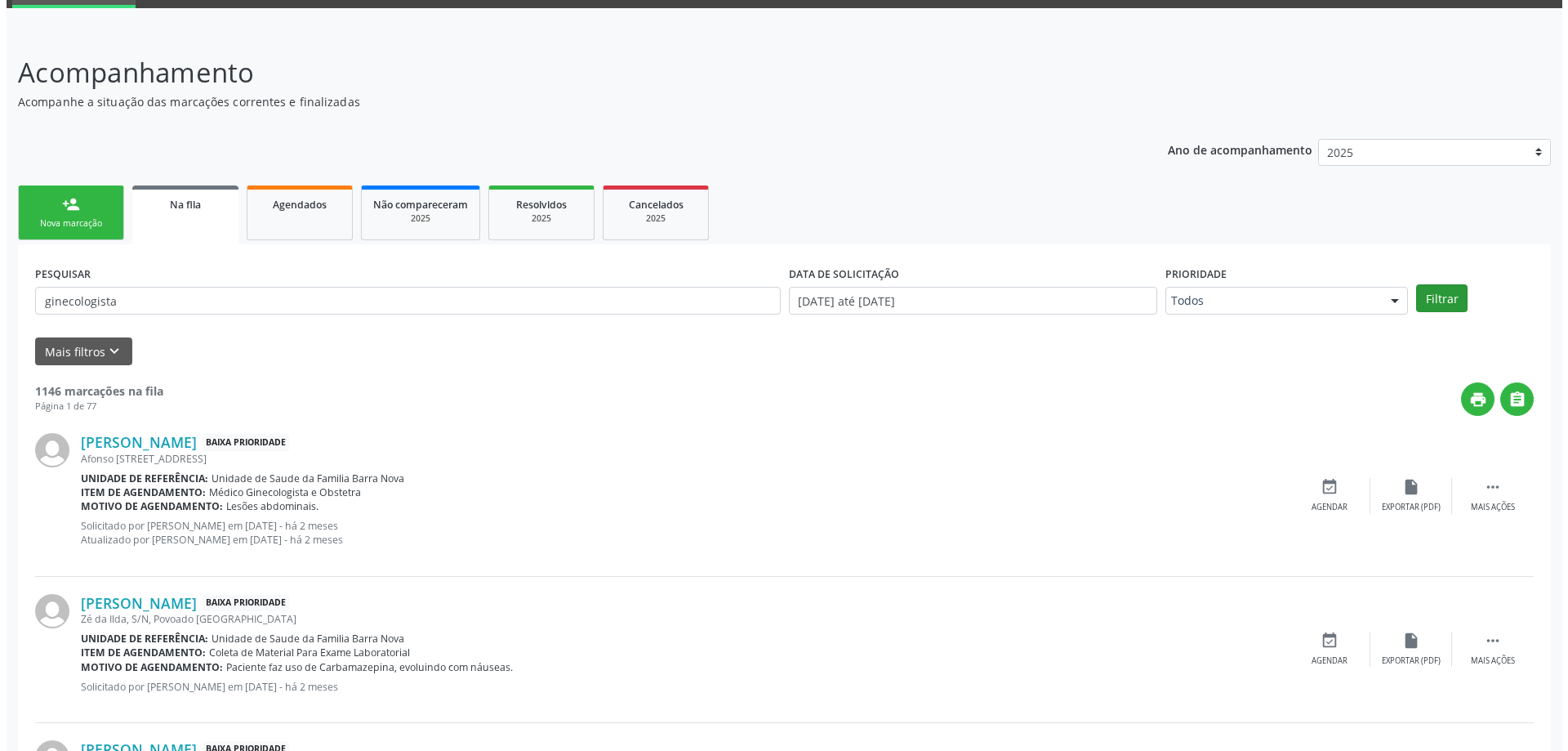
scroll to position [0, 0]
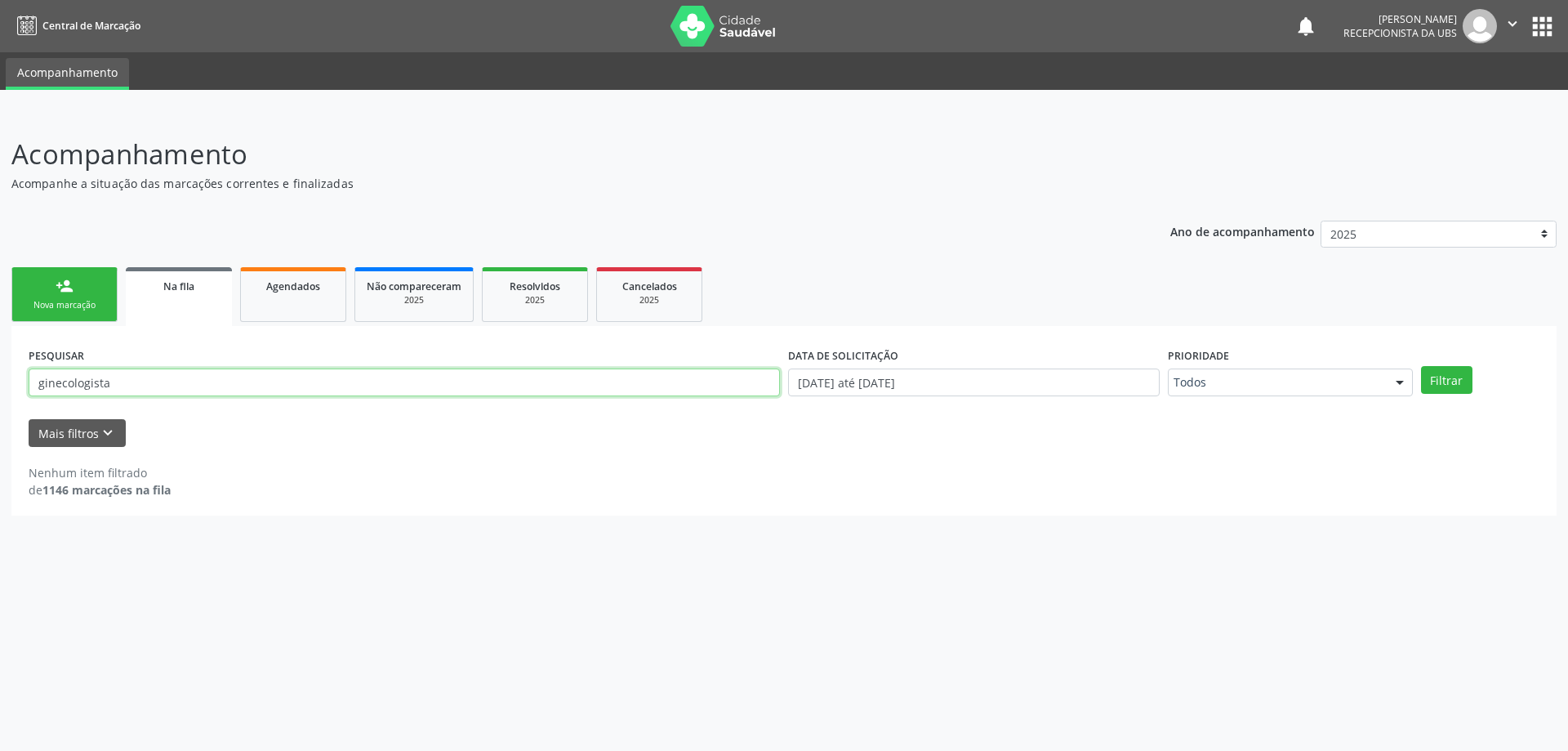
click at [187, 383] on input "ginecologista" at bounding box center [404, 382] width 752 height 28
type input "g"
click at [109, 434] on icon "keyboard_arrow_down" at bounding box center [108, 433] width 18 height 18
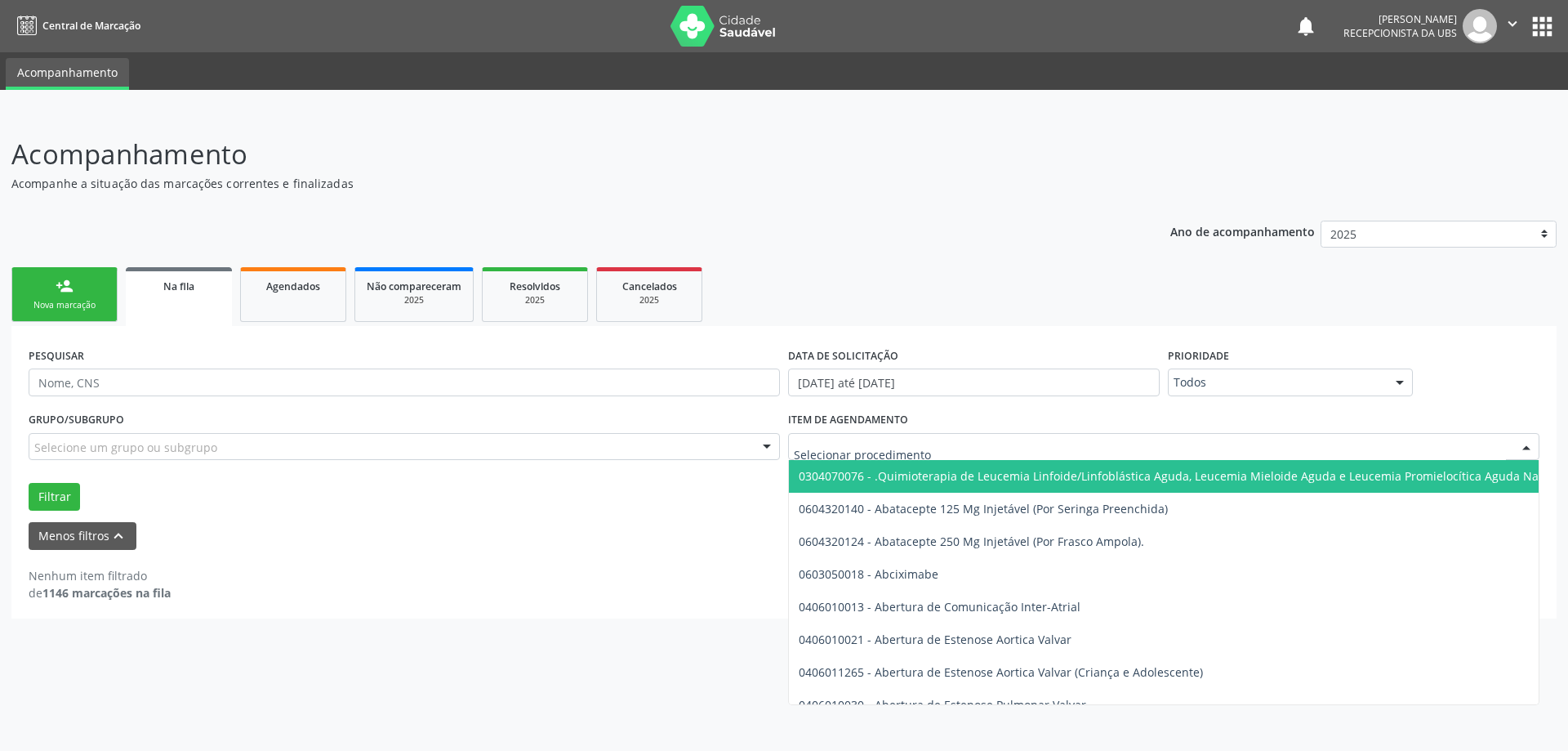
click at [1189, 453] on div at bounding box center [1164, 447] width 752 height 28
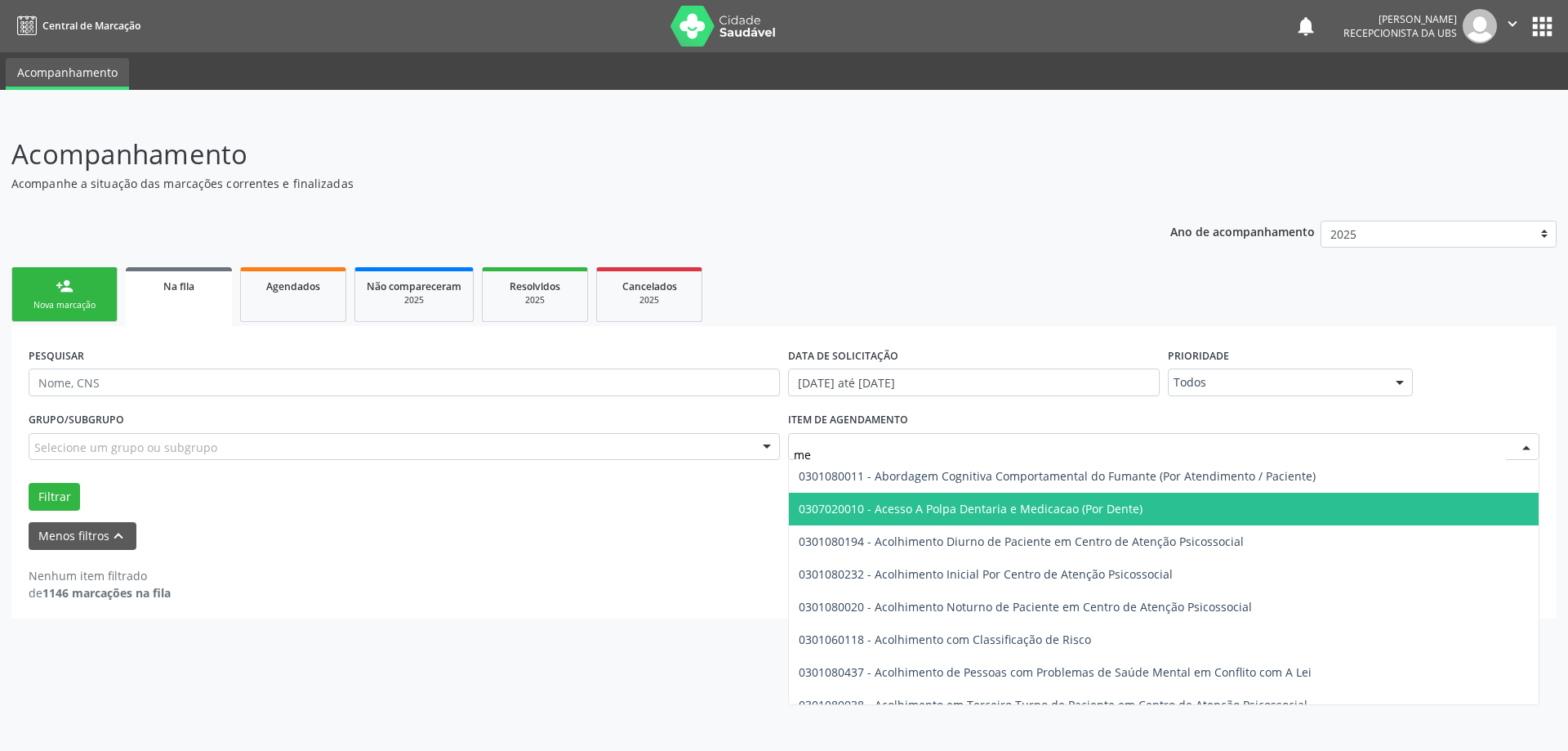
type input "m"
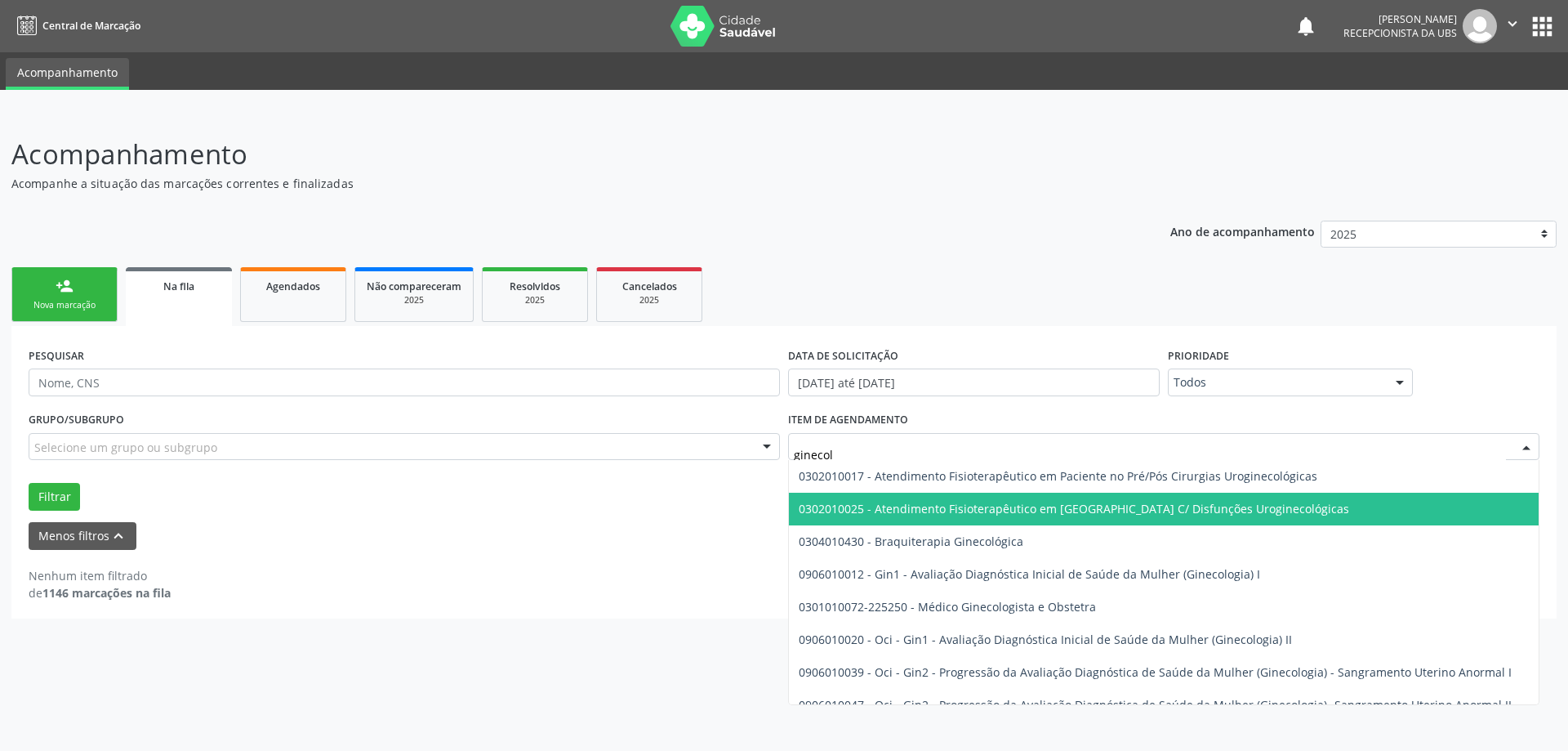
type input "ginecolo"
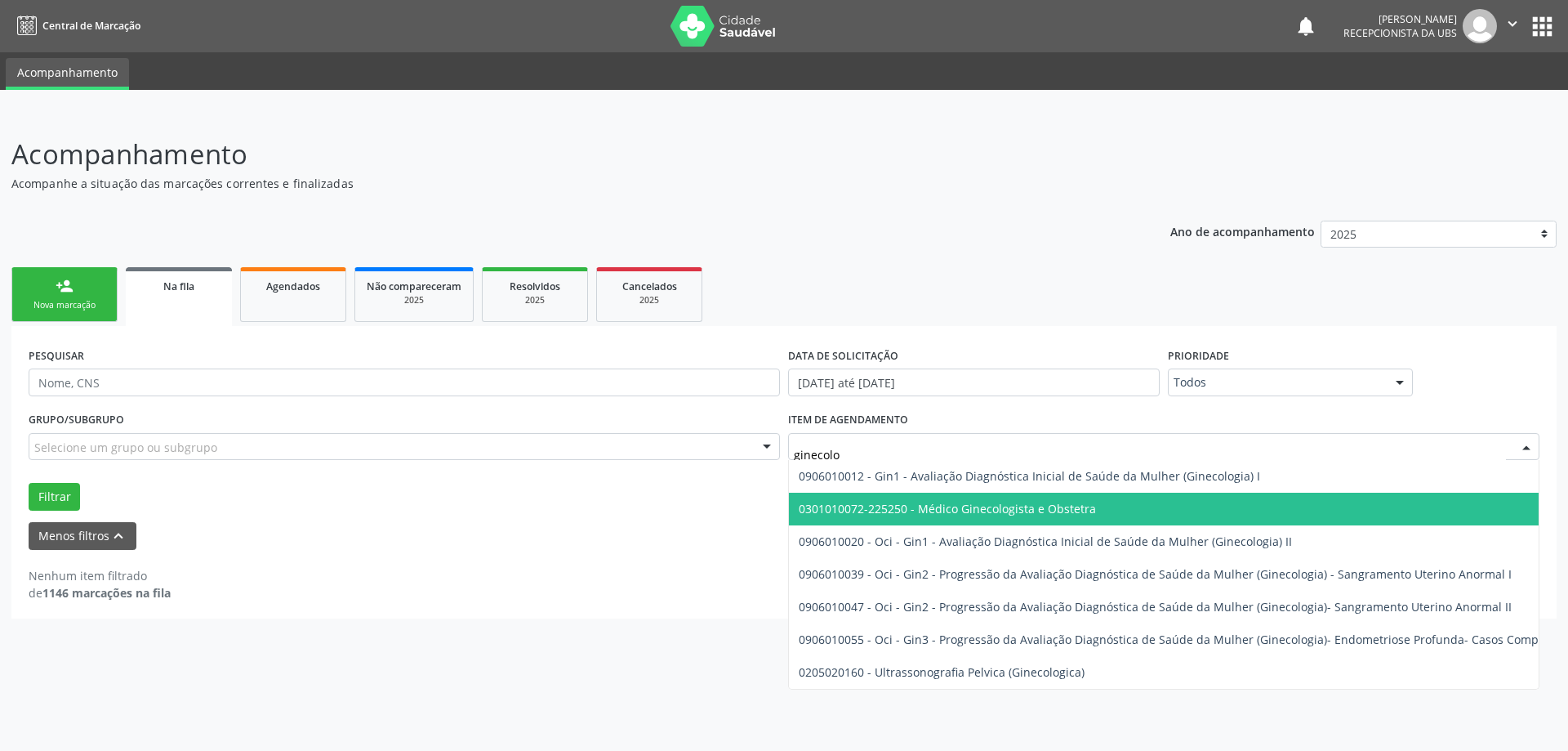
click at [1012, 507] on span "0301010072-225250 - Médico Ginecologista e Obstetra" at bounding box center [947, 508] width 298 height 15
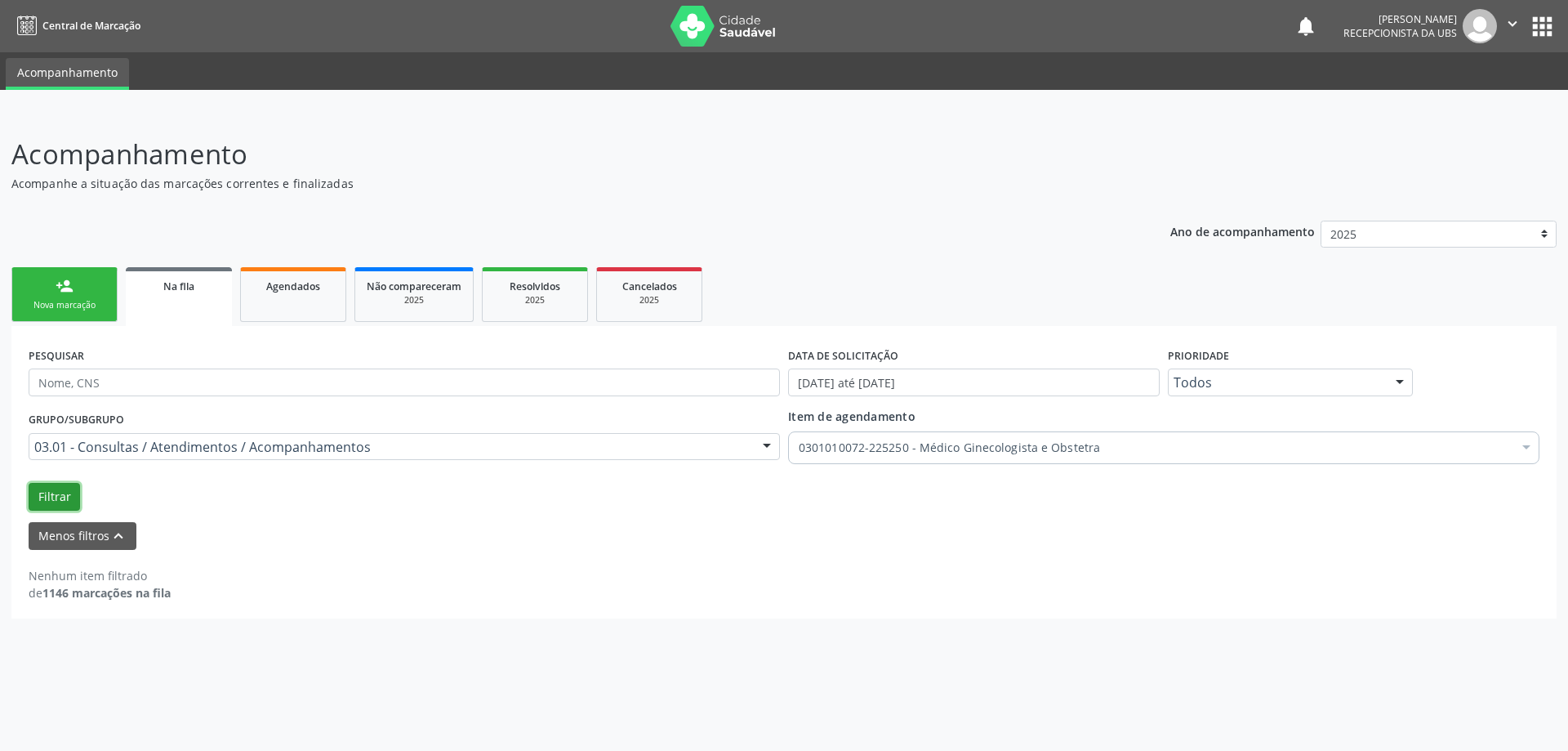
click at [51, 498] on button "Filtrar" at bounding box center [54, 496] width 52 height 28
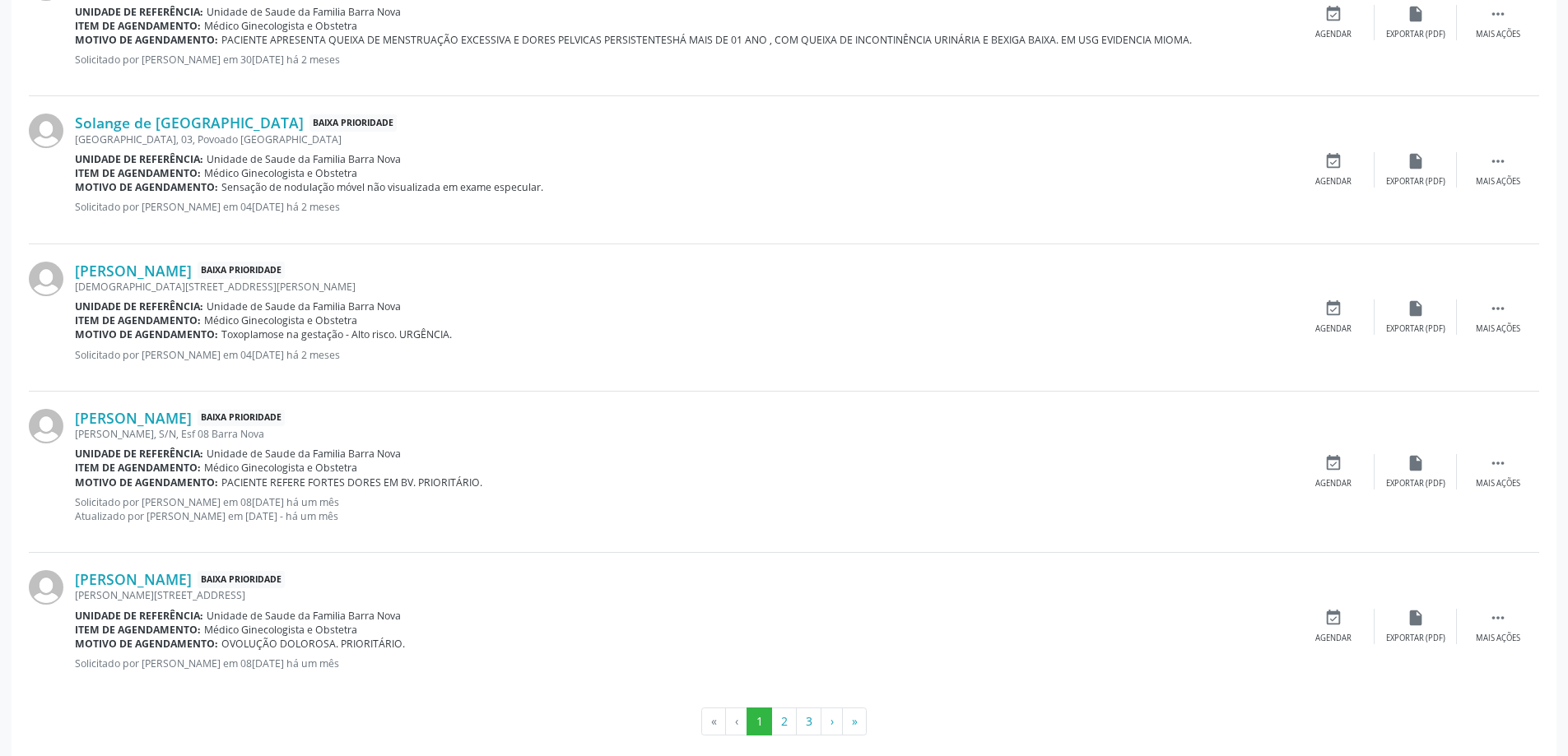
scroll to position [2192, 0]
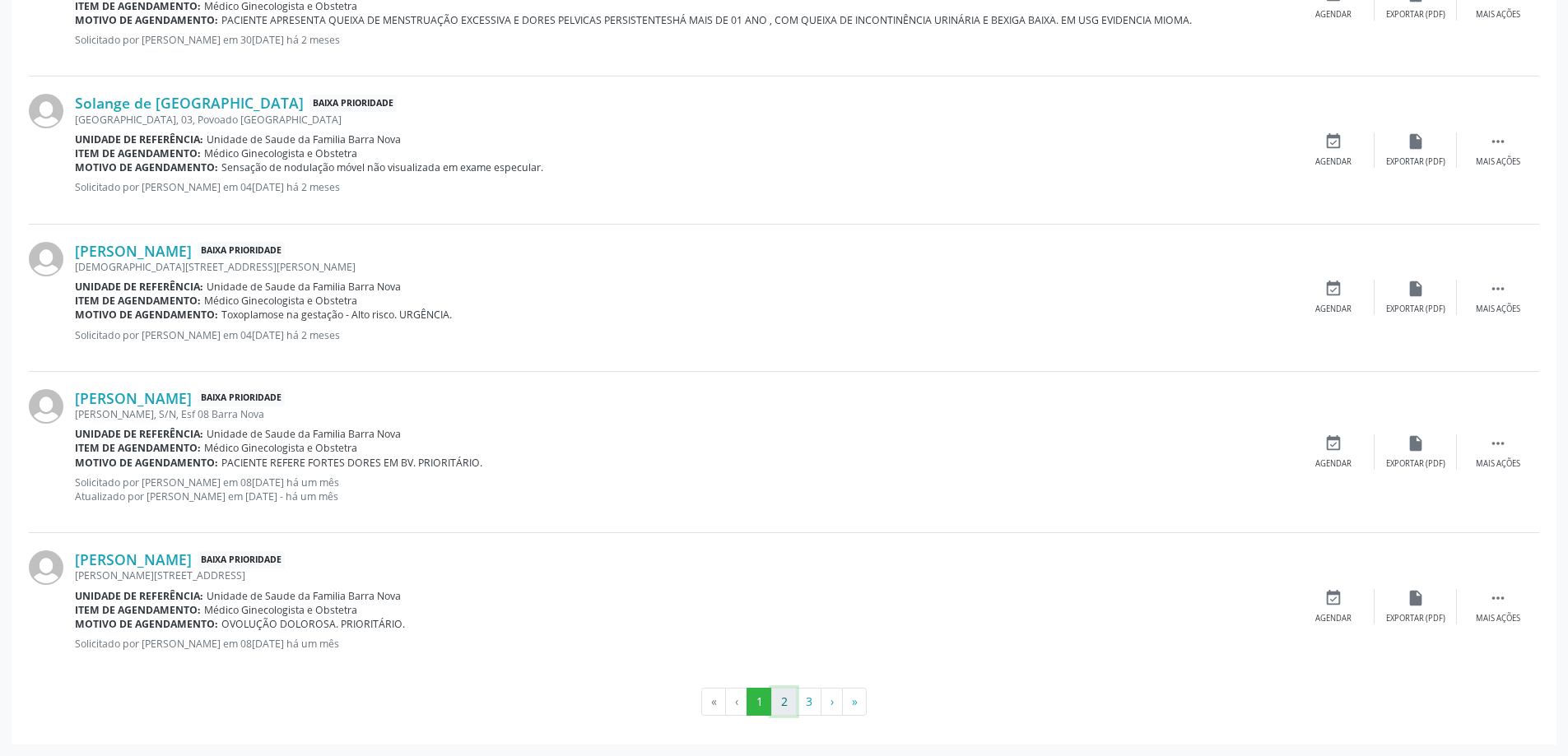
click at [780, 703] on button "2" at bounding box center [784, 701] width 26 height 28
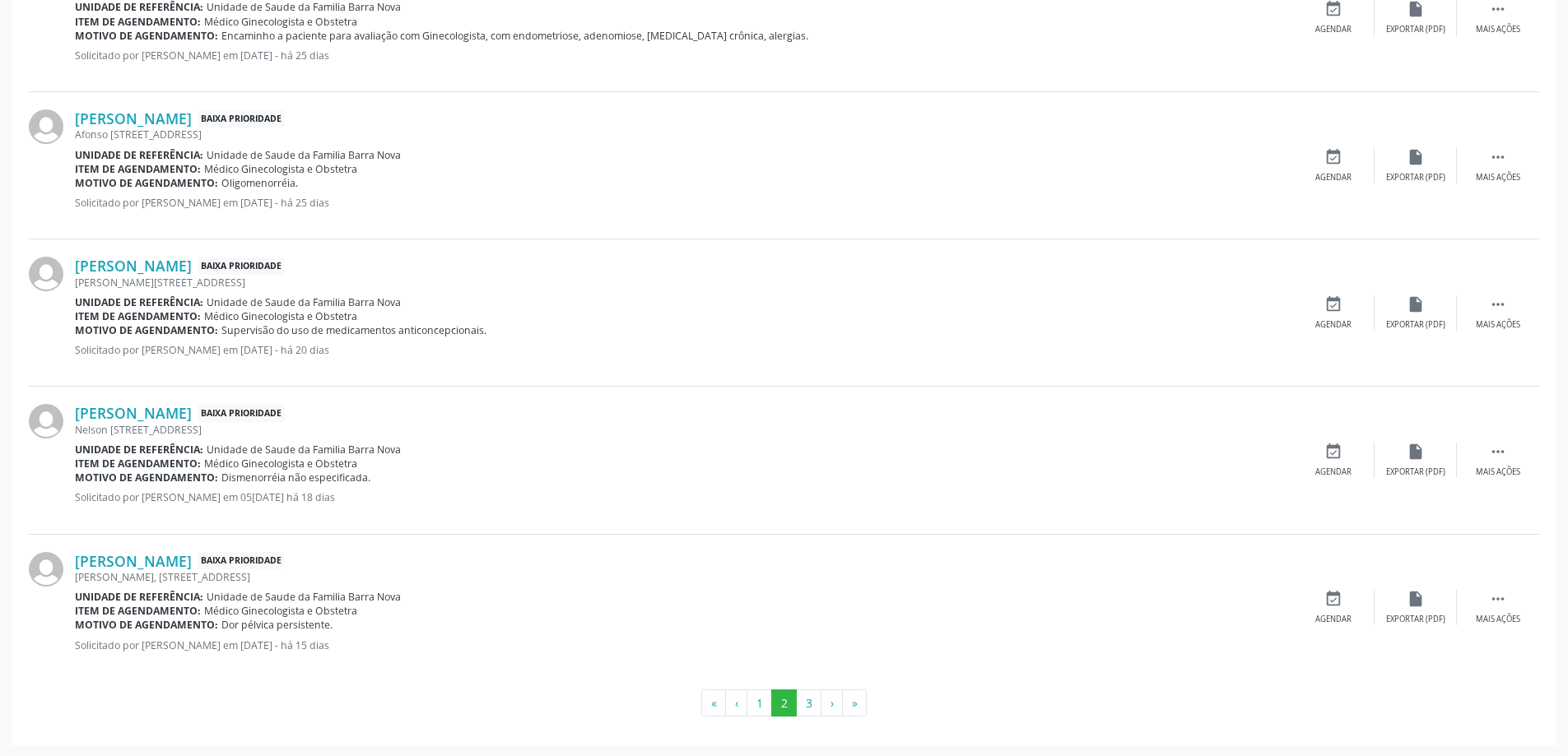
scroll to position [2149, 0]
click at [808, 705] on button "3" at bounding box center [809, 702] width 26 height 28
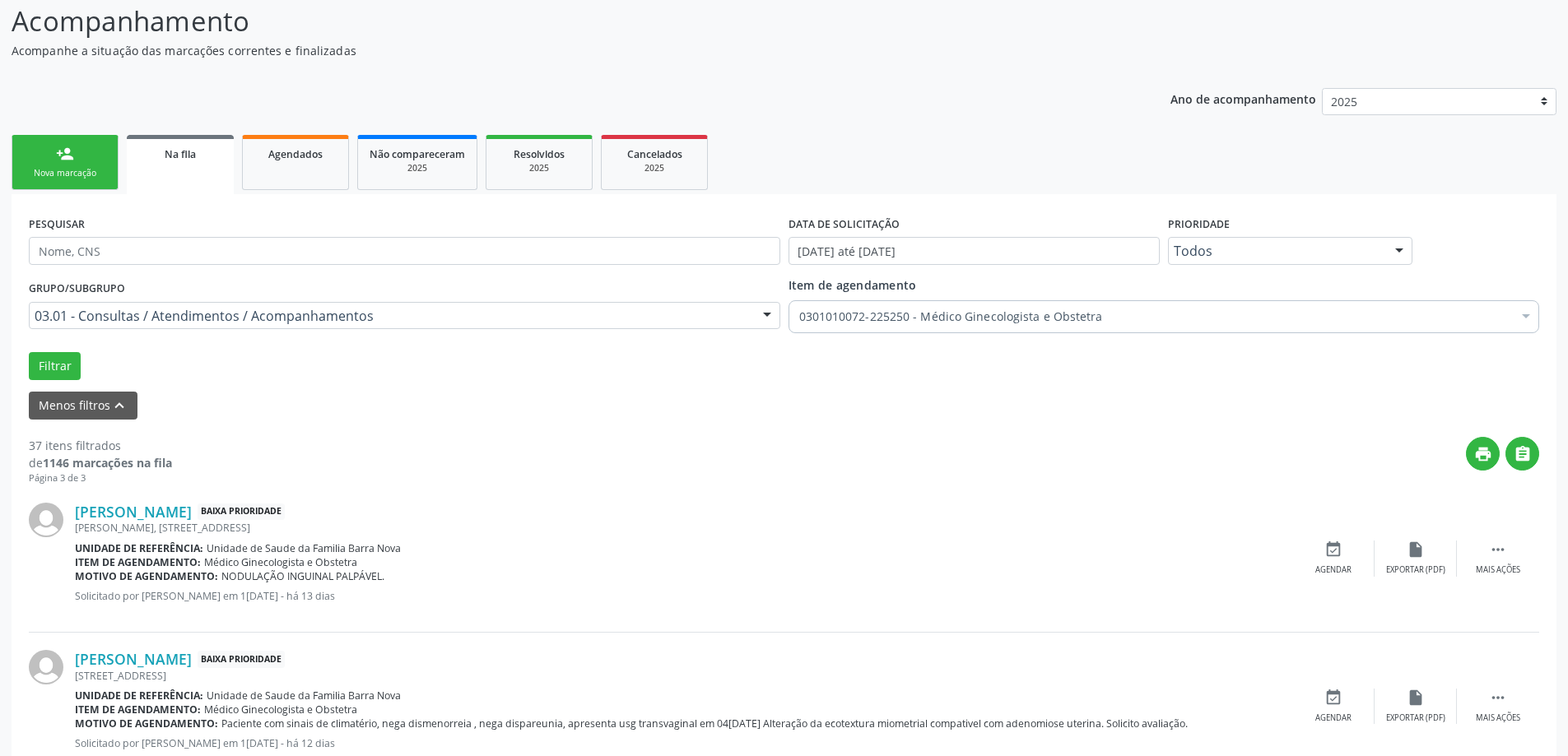
scroll to position [83, 0]
